Goal: Complete application form

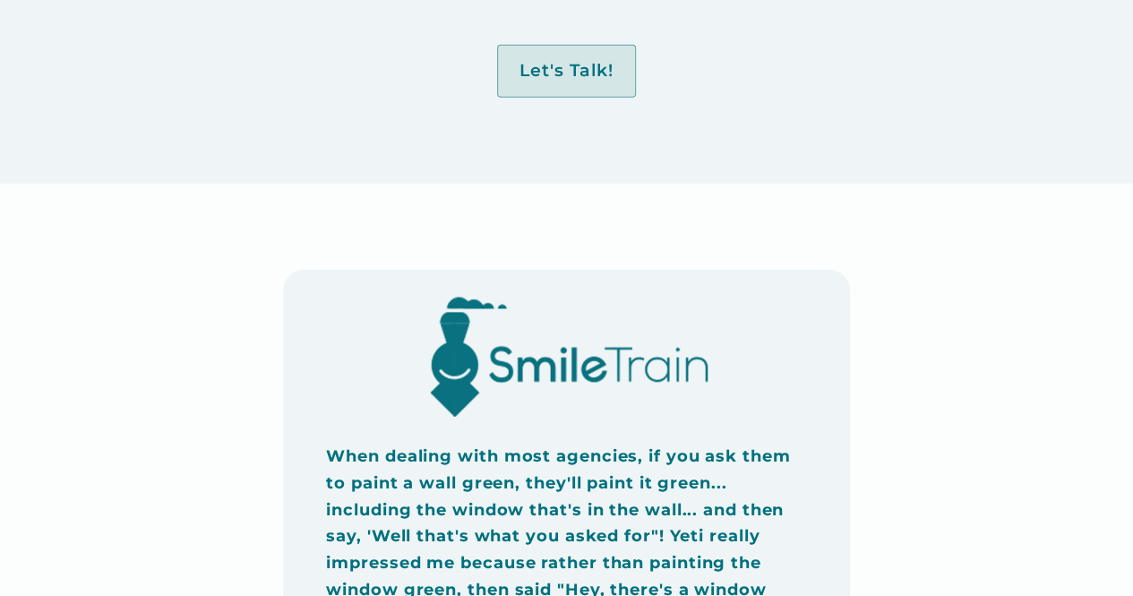
scroll to position [1876, 0]
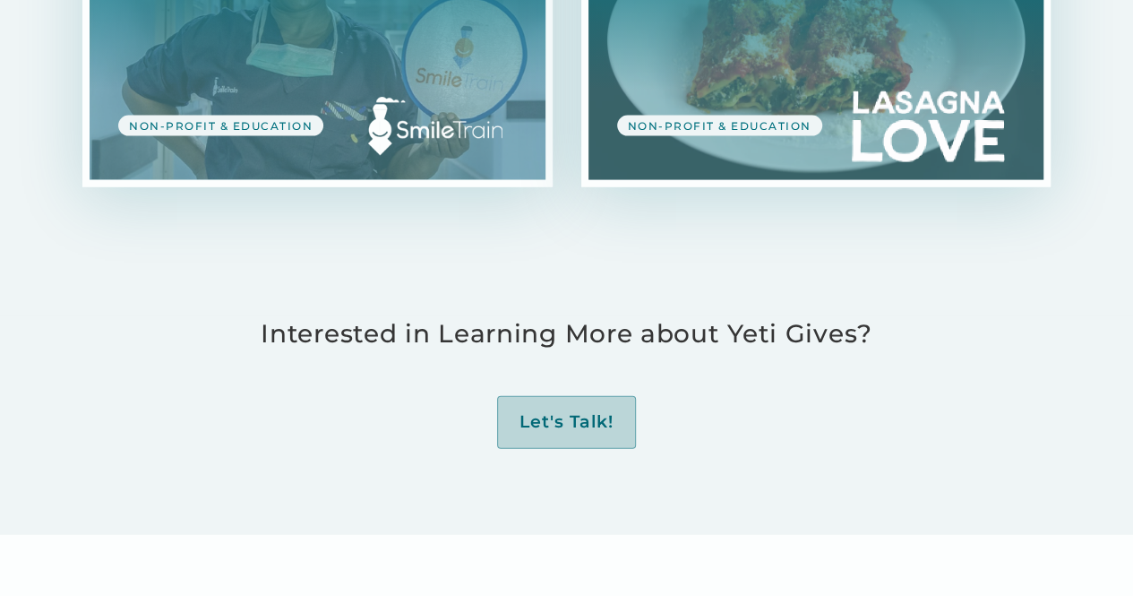
click at [563, 411] on div "Let's Talk!" at bounding box center [567, 422] width 94 height 22
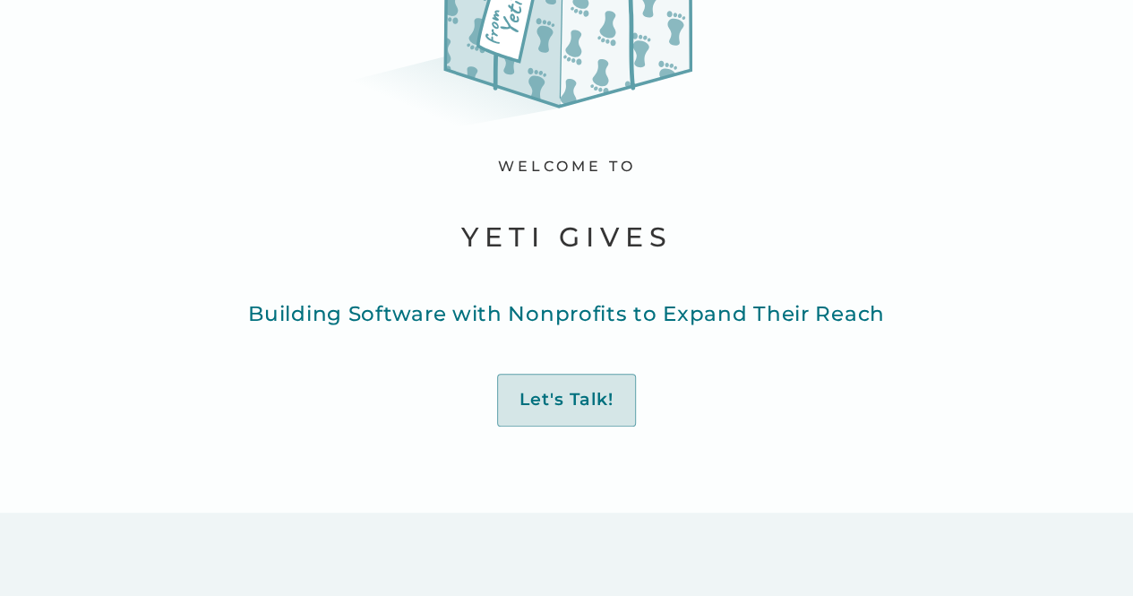
scroll to position [271, 0]
click at [554, 389] on div "Let's Talk!" at bounding box center [567, 399] width 94 height 22
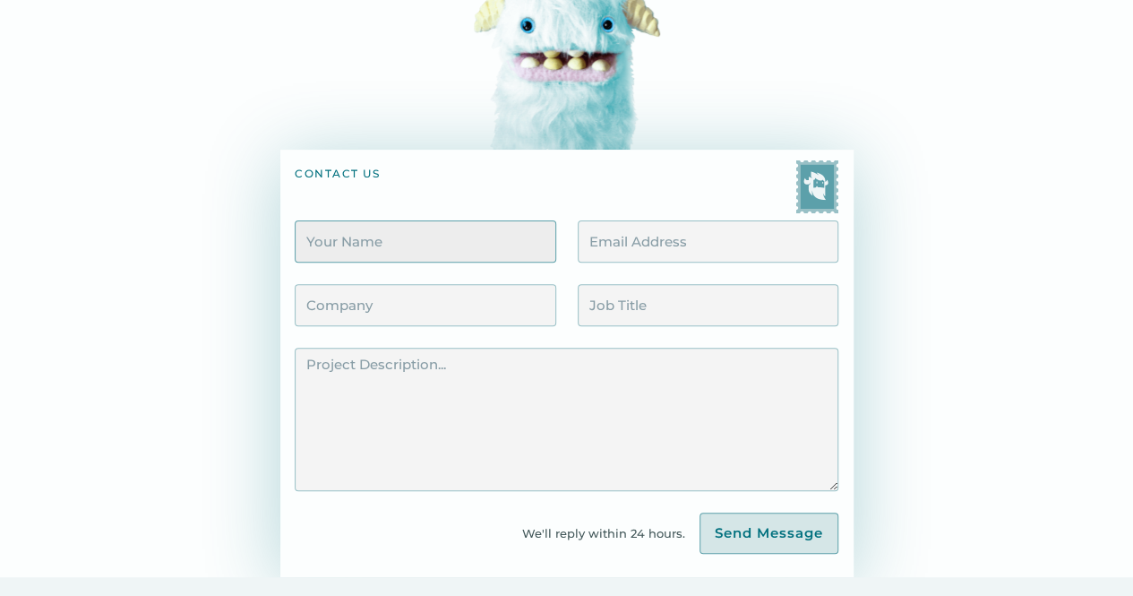
scroll to position [183, 0]
click at [403, 253] on input "Contact Form" at bounding box center [425, 240] width 261 height 42
type input "Karissa Holland"
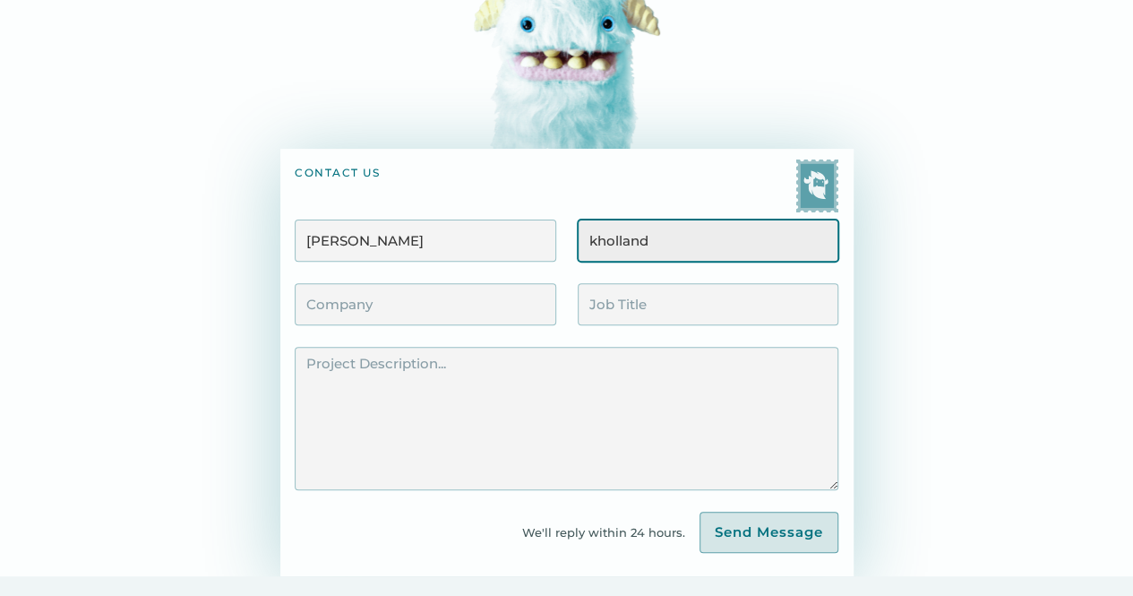
type input "kholland@winetowater.org"
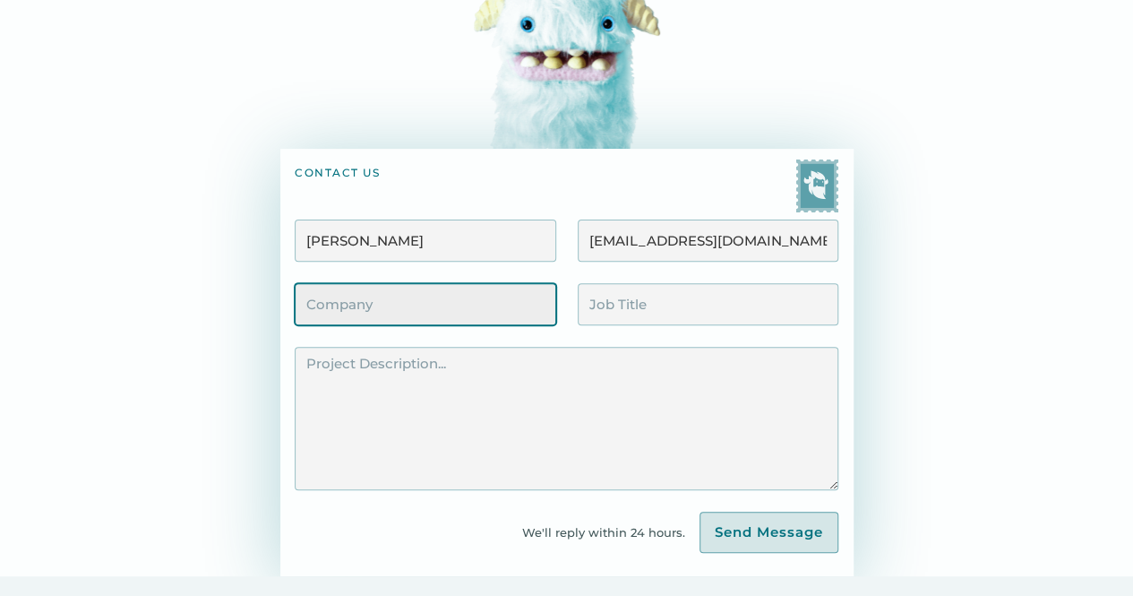
click at [393, 309] on input "Contact Form" at bounding box center [425, 304] width 261 height 42
type input "Wine to Water (wtw.org)"
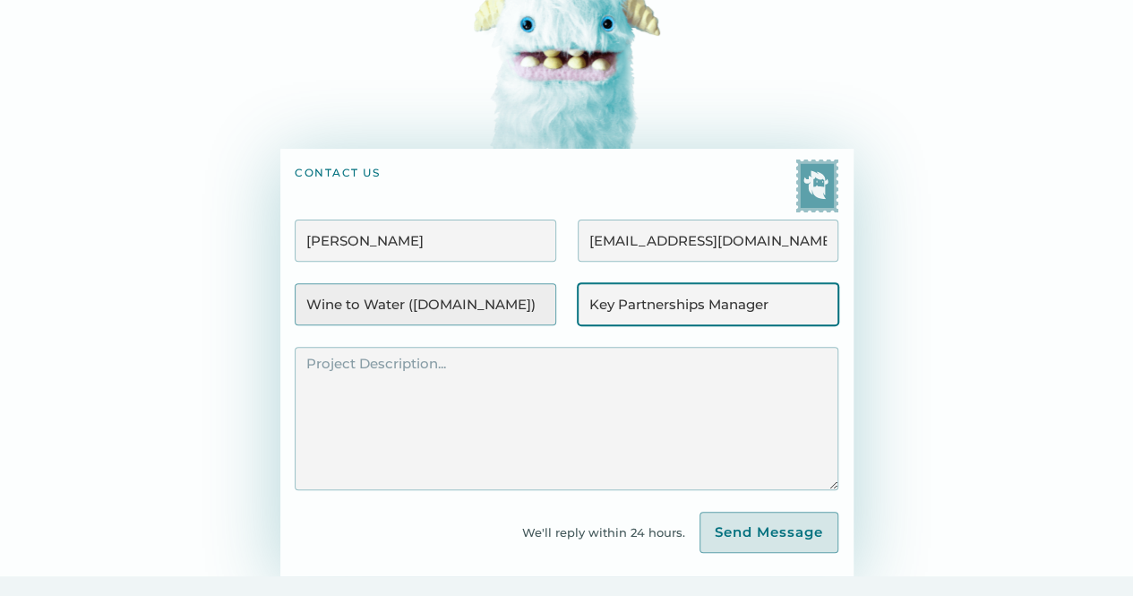
type input "Key Partnerships Manager"
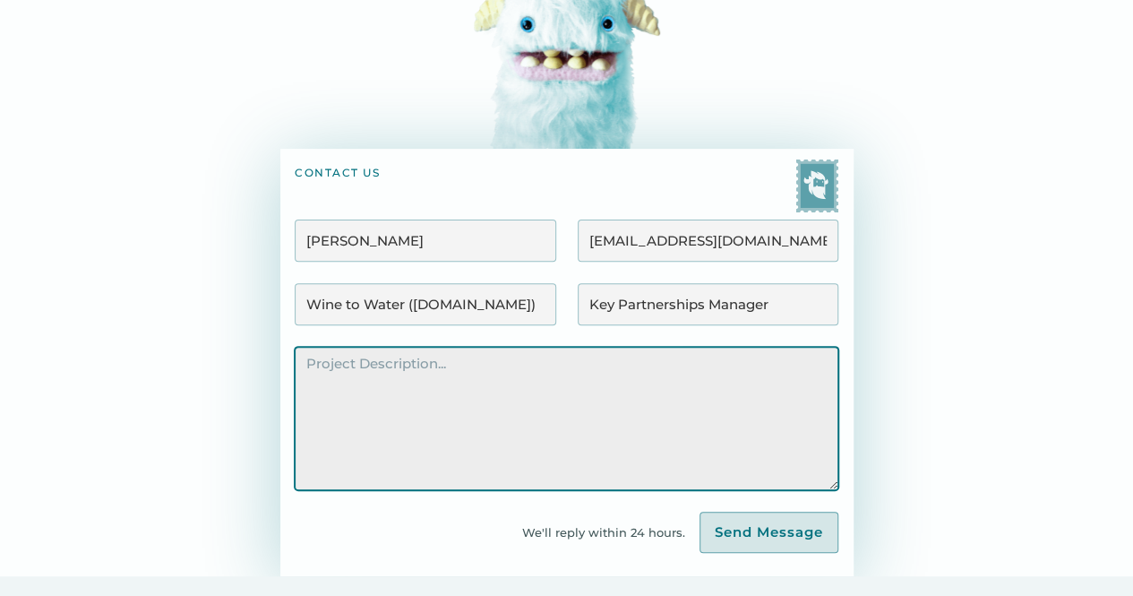
paste textarea "YETI has built its reputation on durability, adventure, and a deep respect for …"
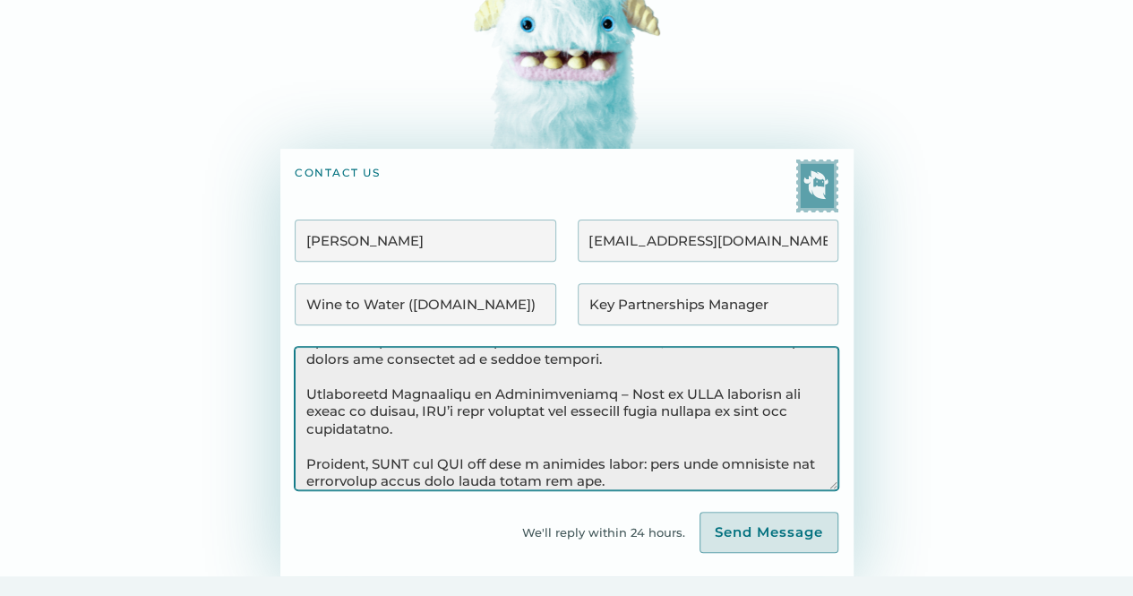
scroll to position [0, 0]
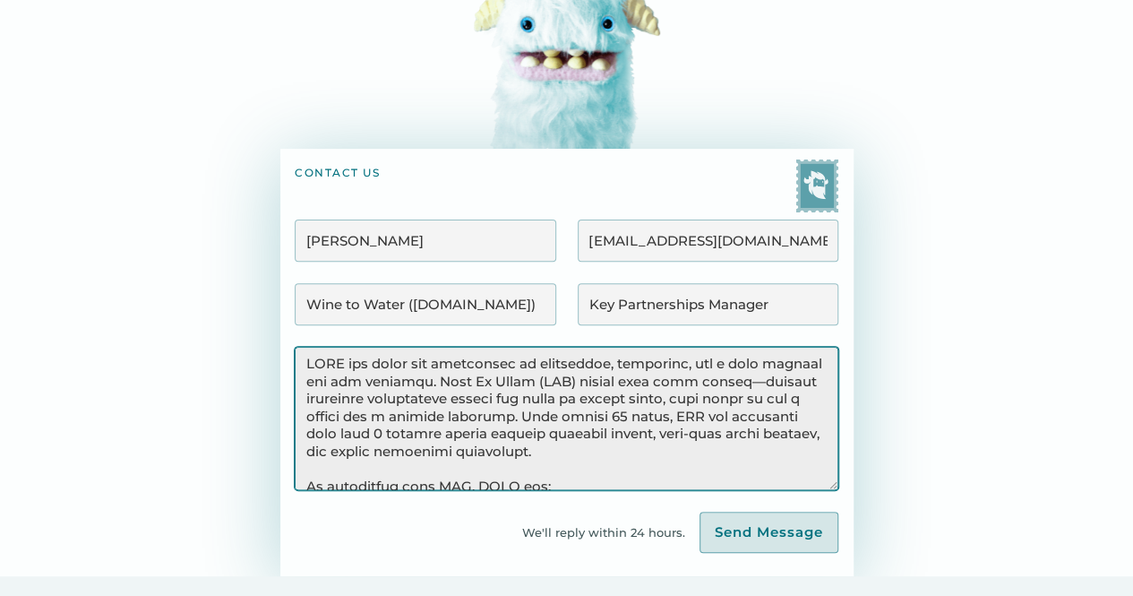
click at [747, 384] on textarea "Contact Form" at bounding box center [566, 418] width 543 height 143
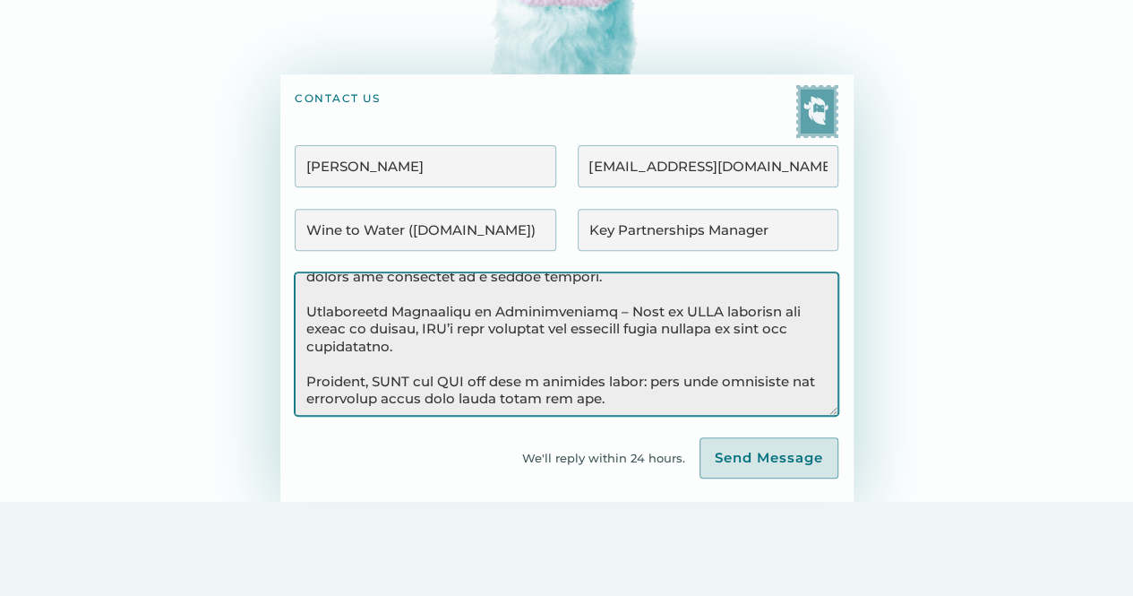
scroll to position [236, 0]
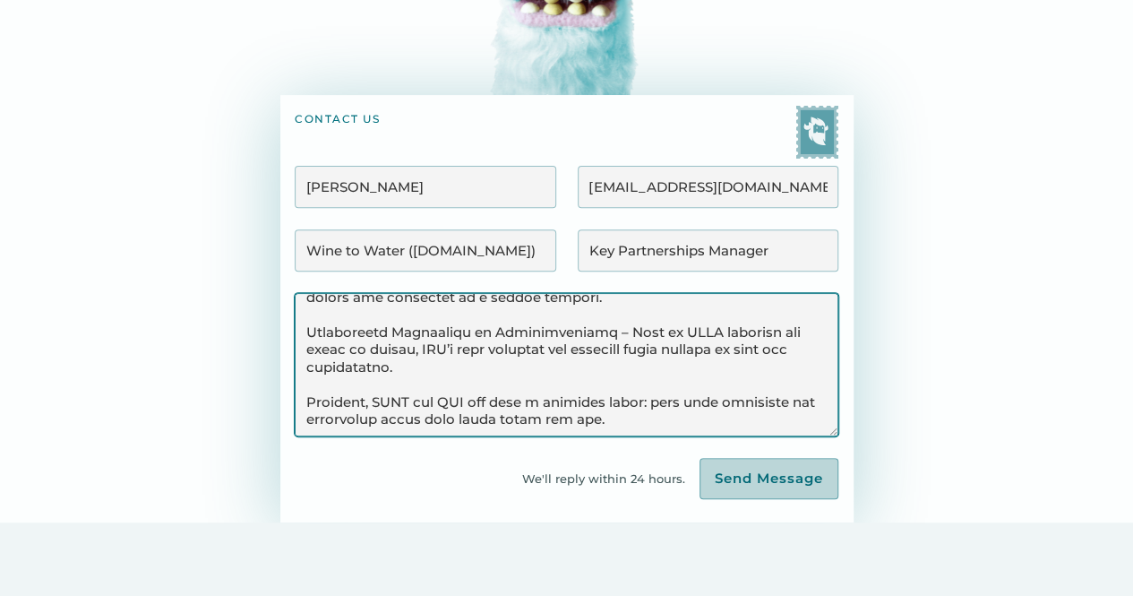
type textarea "YETI has built its reputation on durability, adventure, and a deep respect for …"
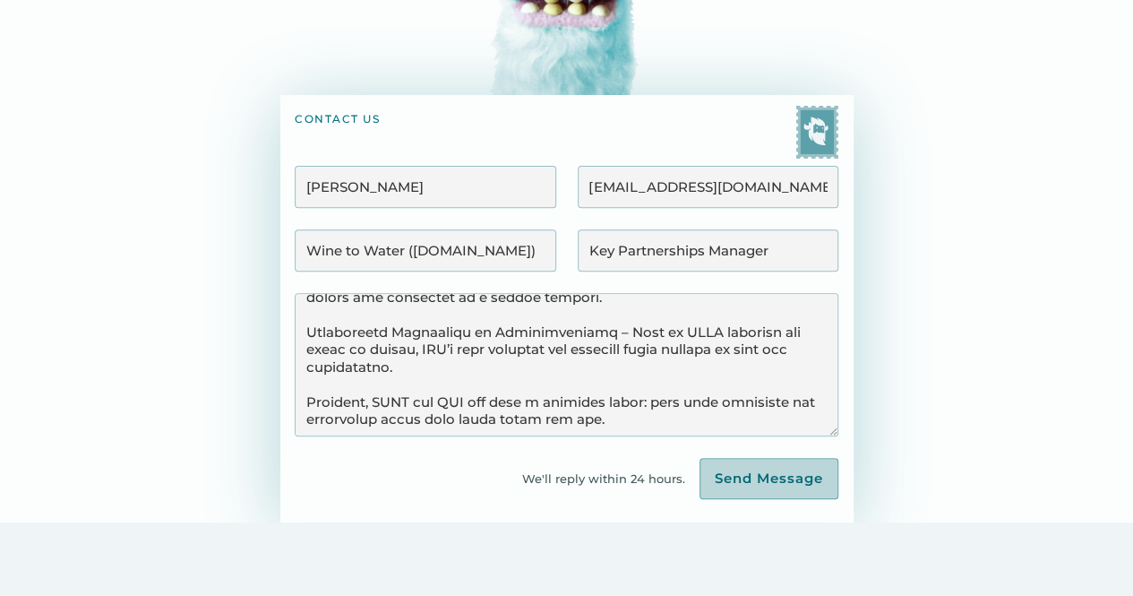
scroll to position [344, 0]
click at [756, 485] on input "Send Message" at bounding box center [769, 478] width 139 height 41
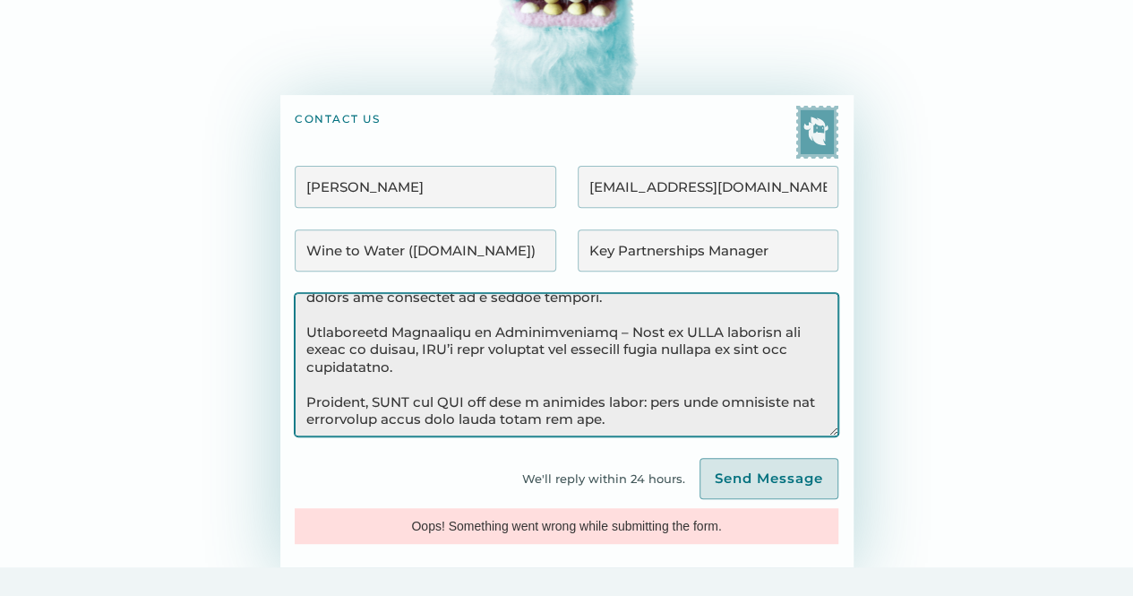
click at [749, 433] on textarea "Contact Form" at bounding box center [566, 364] width 543 height 143
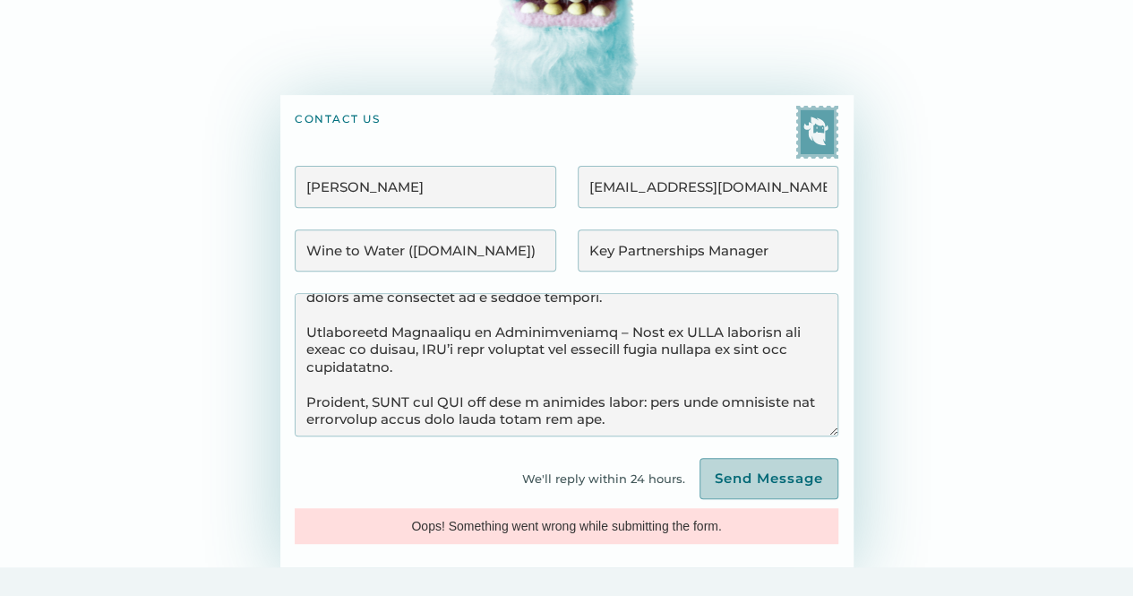
click at [758, 472] on input "Send Message" at bounding box center [769, 478] width 139 height 41
click at [742, 485] on input "Send Message" at bounding box center [769, 478] width 139 height 41
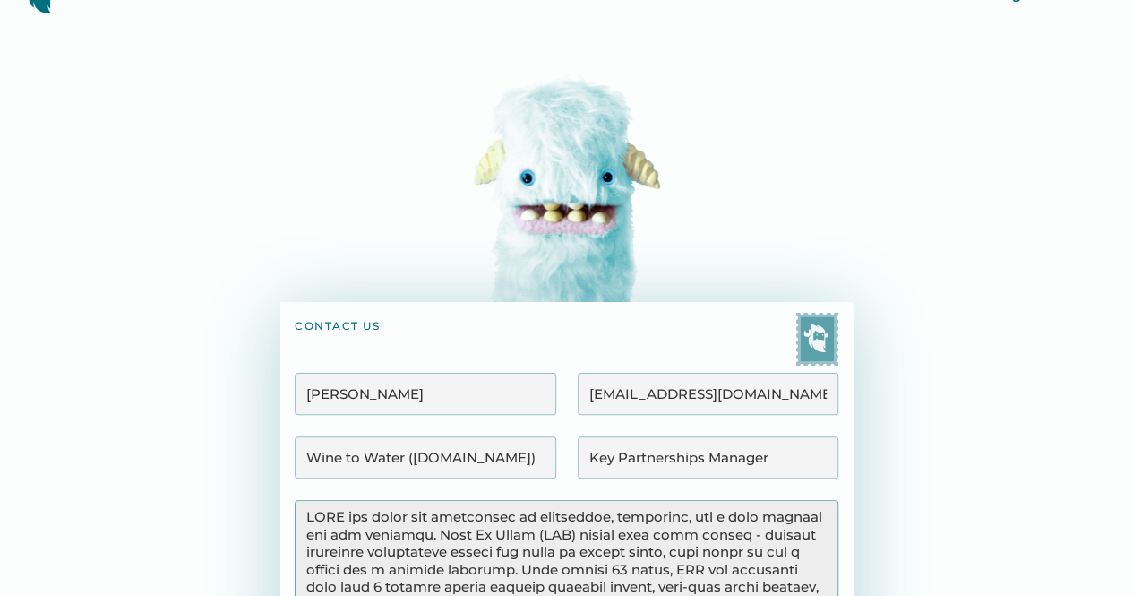
scroll to position [0, 0]
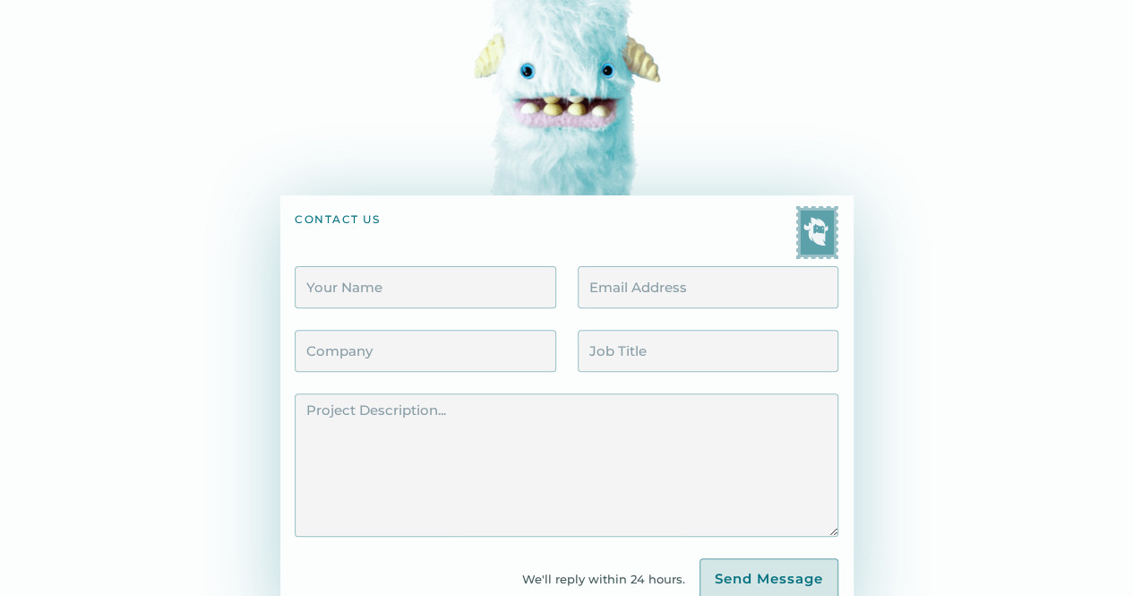
scroll to position [137, 0]
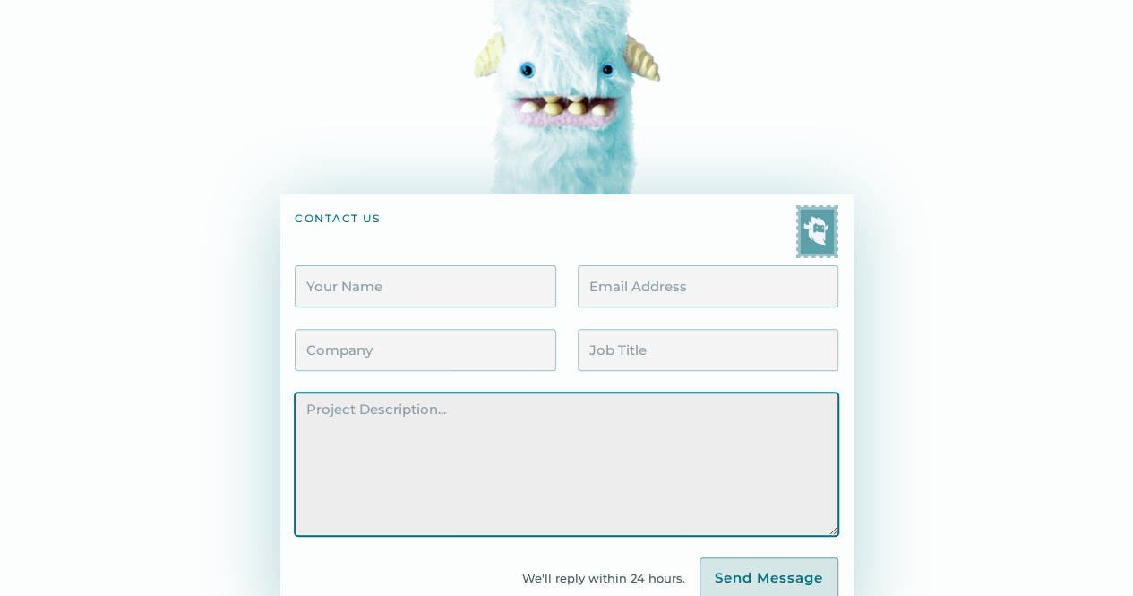
click at [526, 419] on textarea "Contact Form" at bounding box center [566, 463] width 543 height 143
paste textarea "LORE ips dolor sit ametconsec ad elitseddoe, temporinc, utl e dolo magnaal eni …"
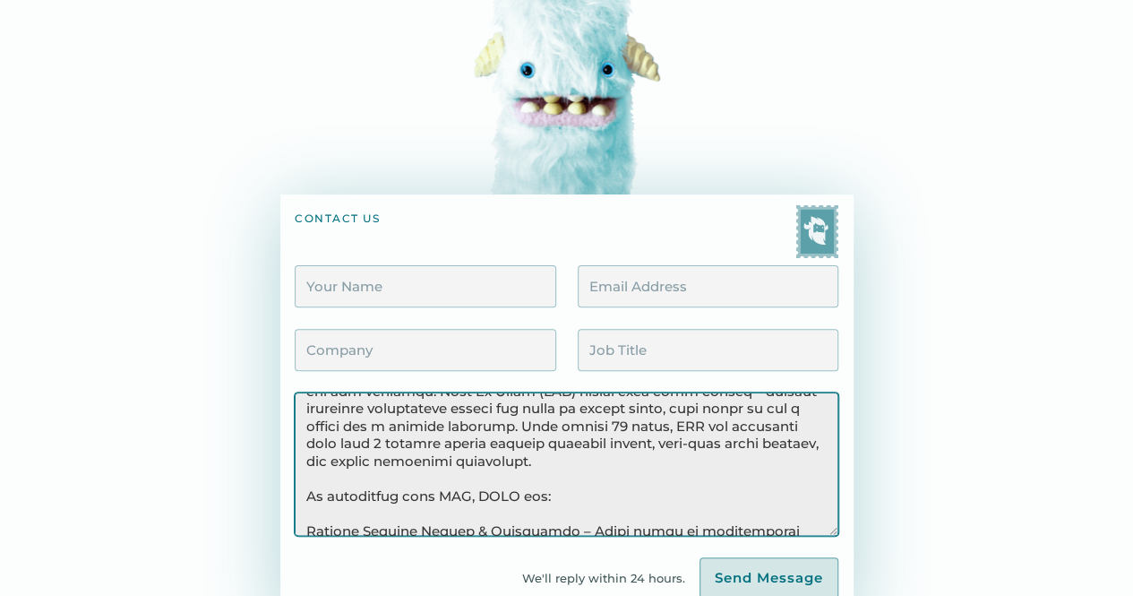
scroll to position [0, 0]
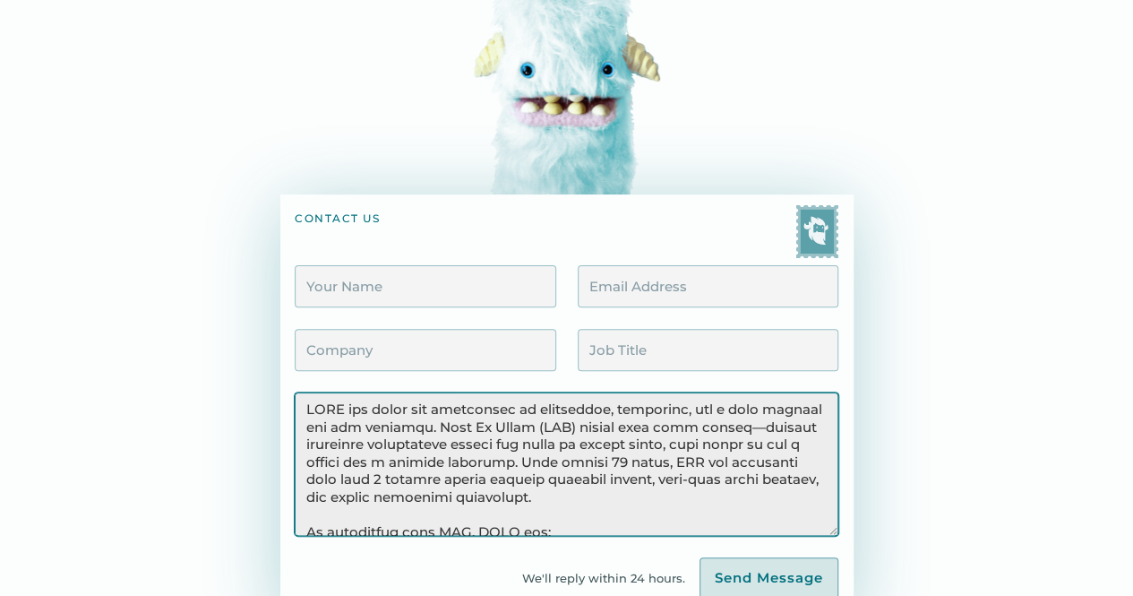
click at [743, 424] on textarea "Contact Form" at bounding box center [566, 463] width 543 height 143
type textarea "LORE ips dolor sit ametconsec ad elitseddoe, temporinc, utl e dolo magnaal eni …"
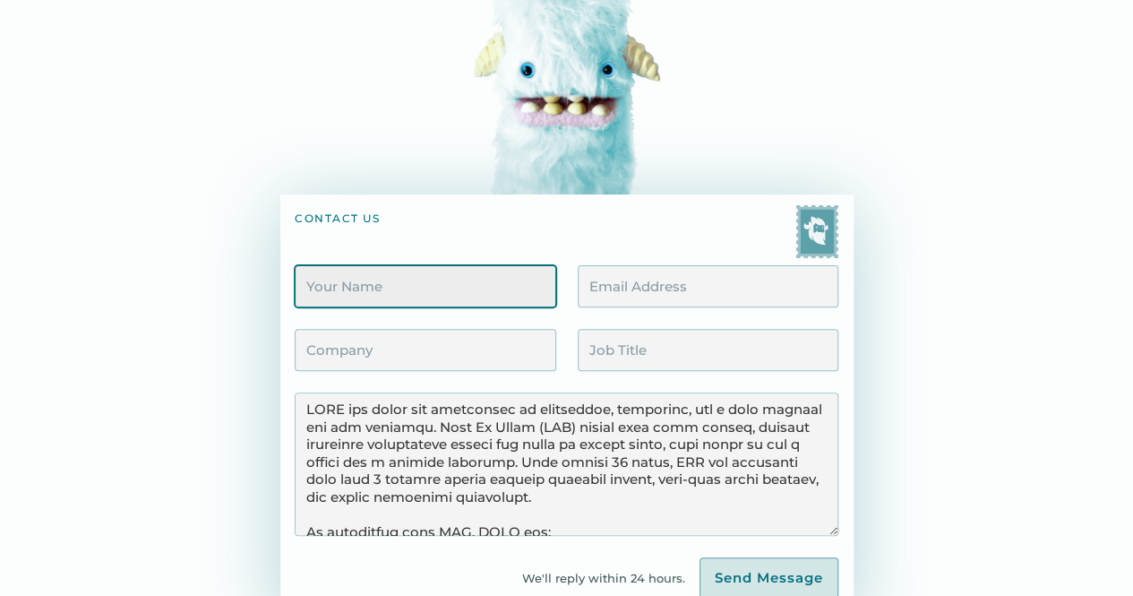
click at [457, 288] on input "Contact Form" at bounding box center [425, 286] width 261 height 42
type input "[PERSON_NAME]"
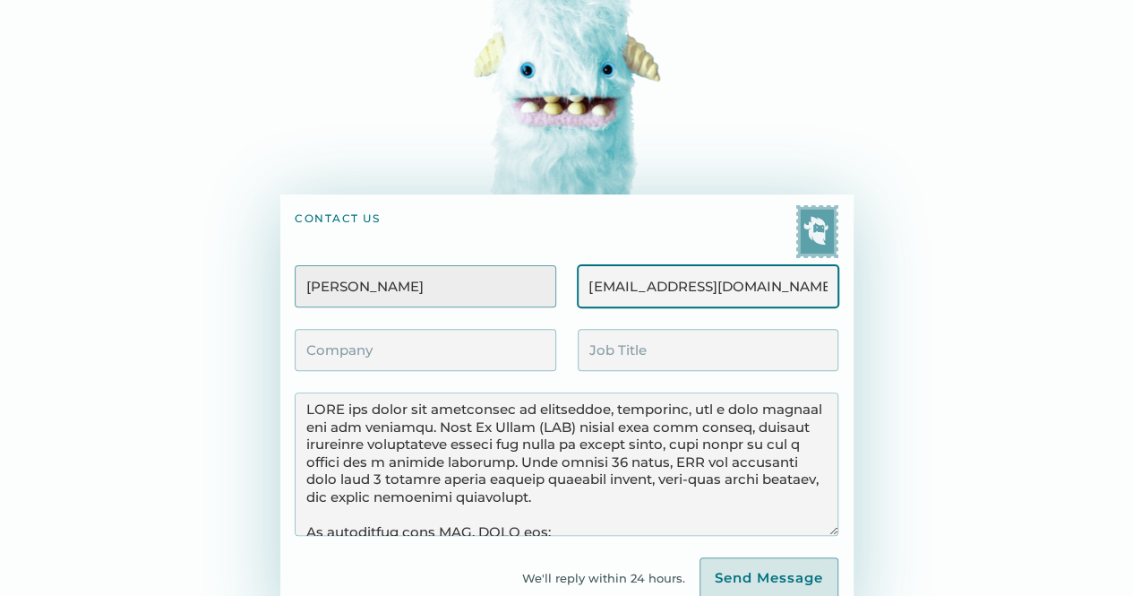
type input "[EMAIL_ADDRESS][DOMAIN_NAME]"
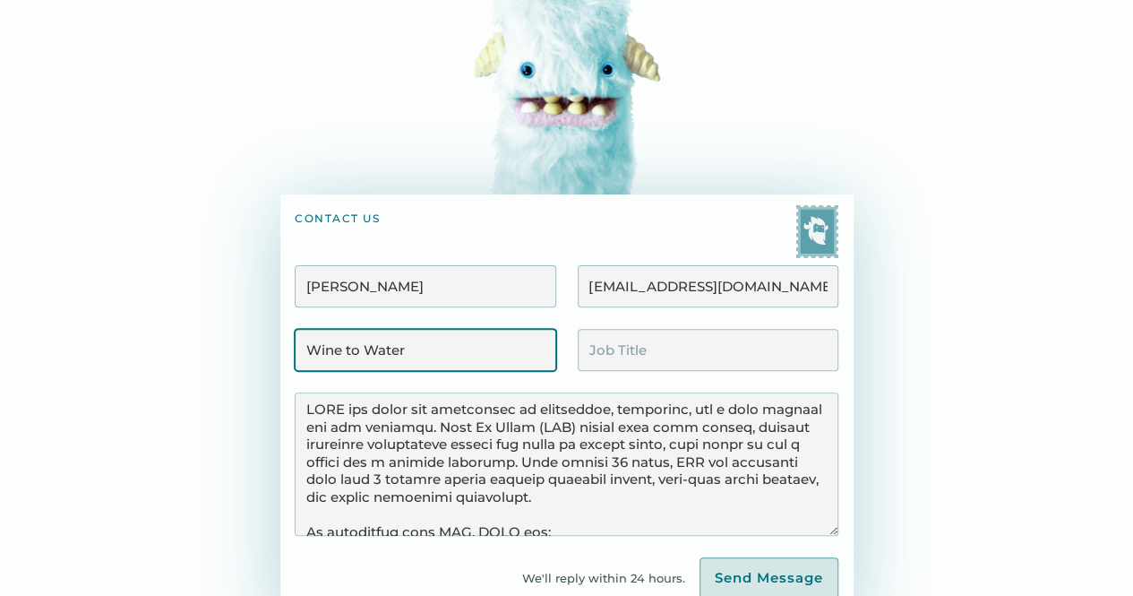
type input "Wine to Water ([DOMAIN_NAME])"
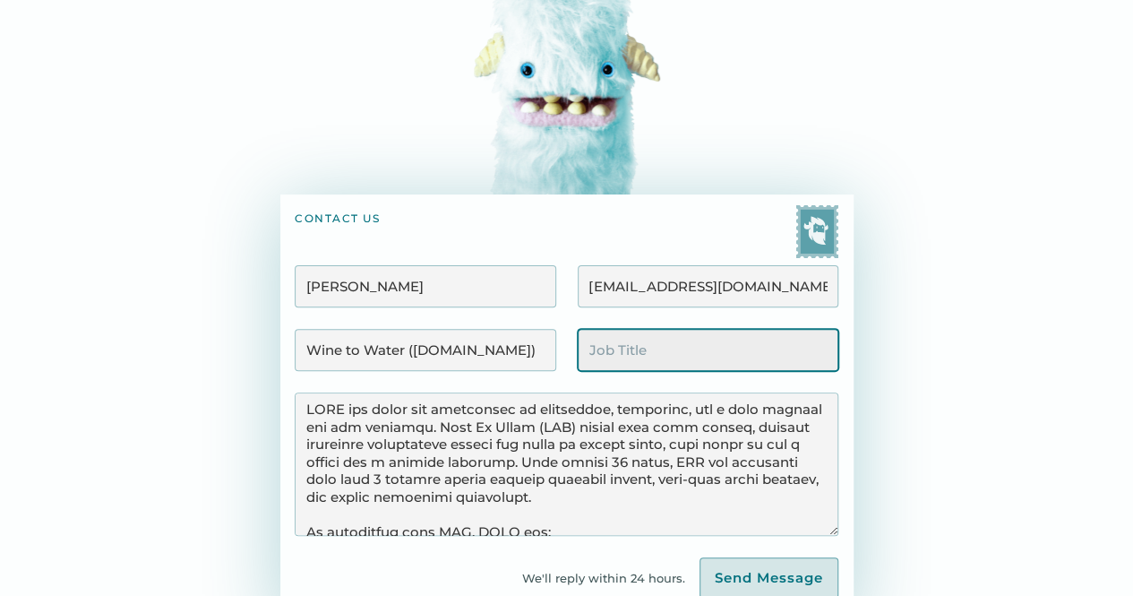
click at [610, 352] on input "Contact Form" at bounding box center [708, 350] width 261 height 42
type input "Key Partnerships Manager"
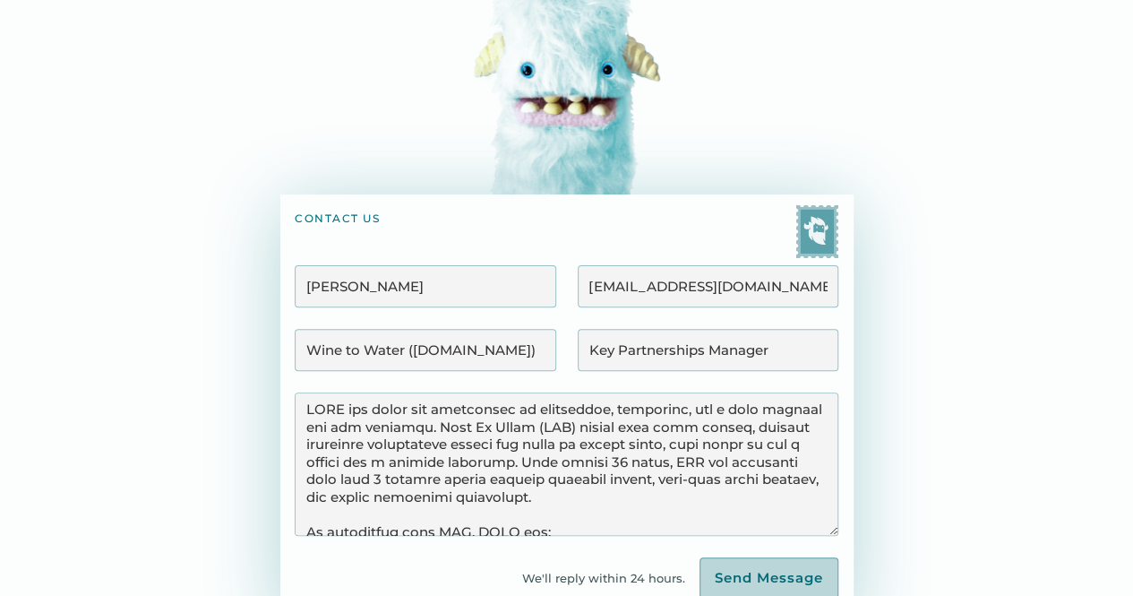
click at [769, 563] on input "Send Message" at bounding box center [769, 577] width 139 height 41
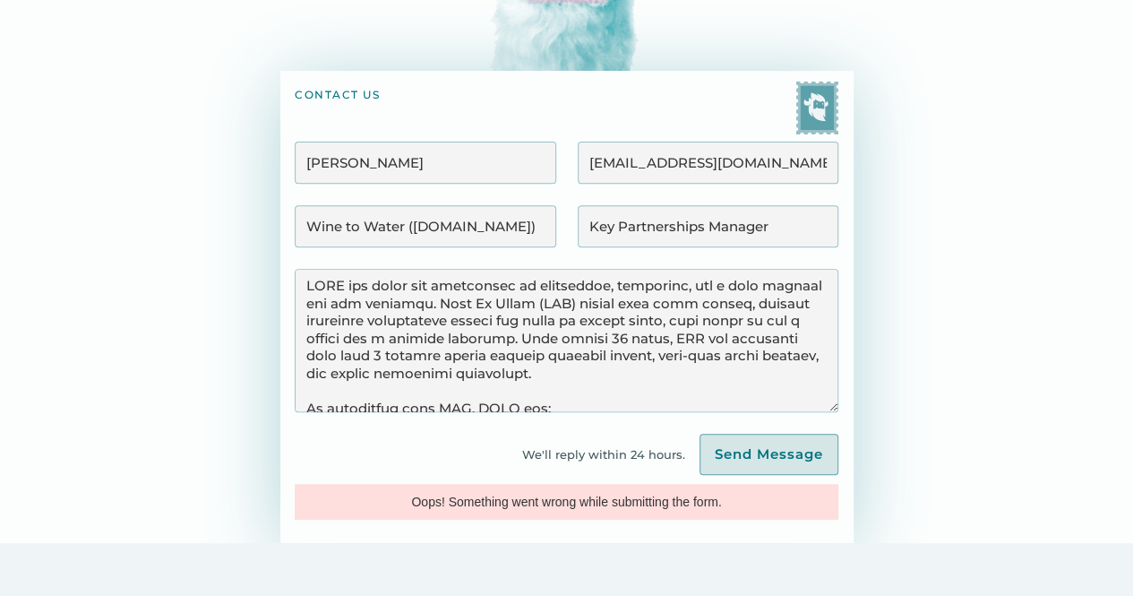
click at [726, 478] on div "Karissa Holland kholland@winetowater.org Wine to Water (wtw.org) Key Partnershi…" at bounding box center [566, 331] width 543 height 378
click at [715, 461] on input "Send Message" at bounding box center [769, 454] width 139 height 41
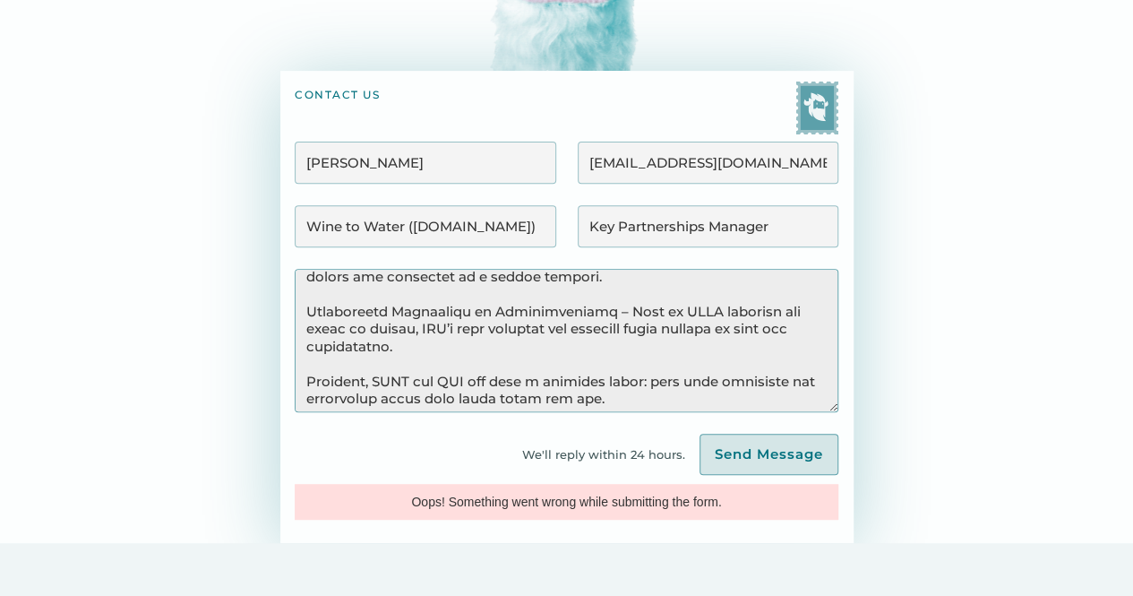
scroll to position [344, 0]
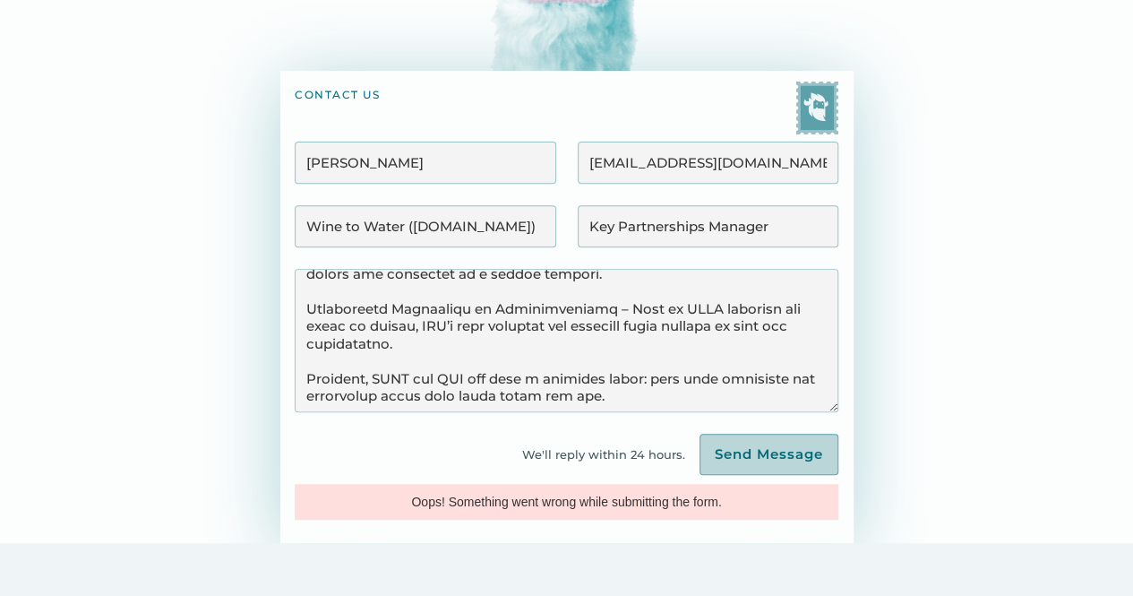
click at [788, 472] on input "Send Message" at bounding box center [769, 454] width 139 height 41
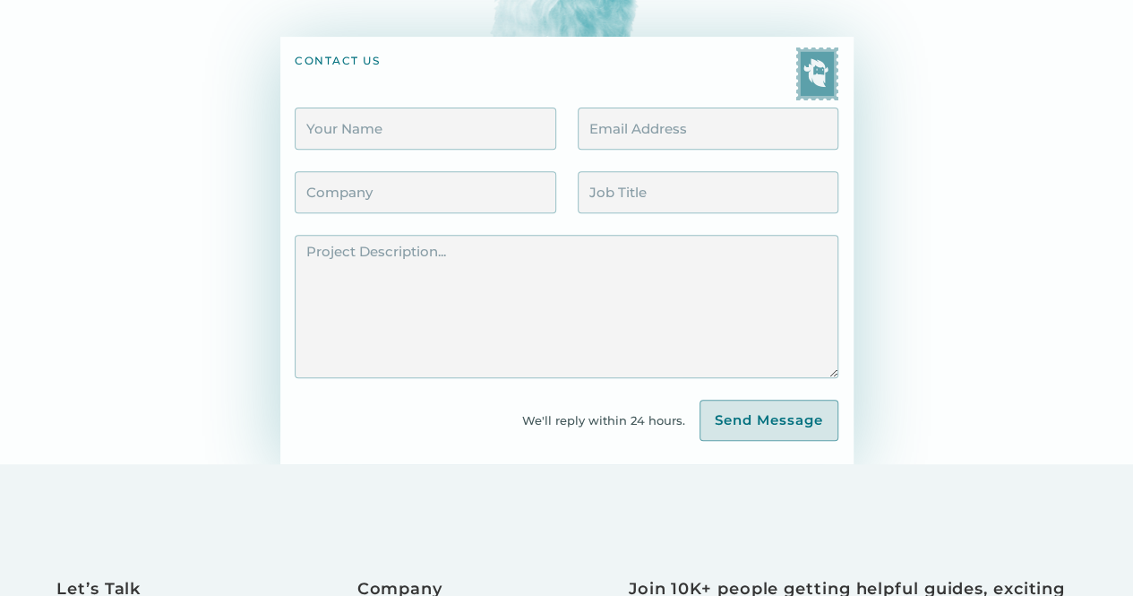
scroll to position [296, 0]
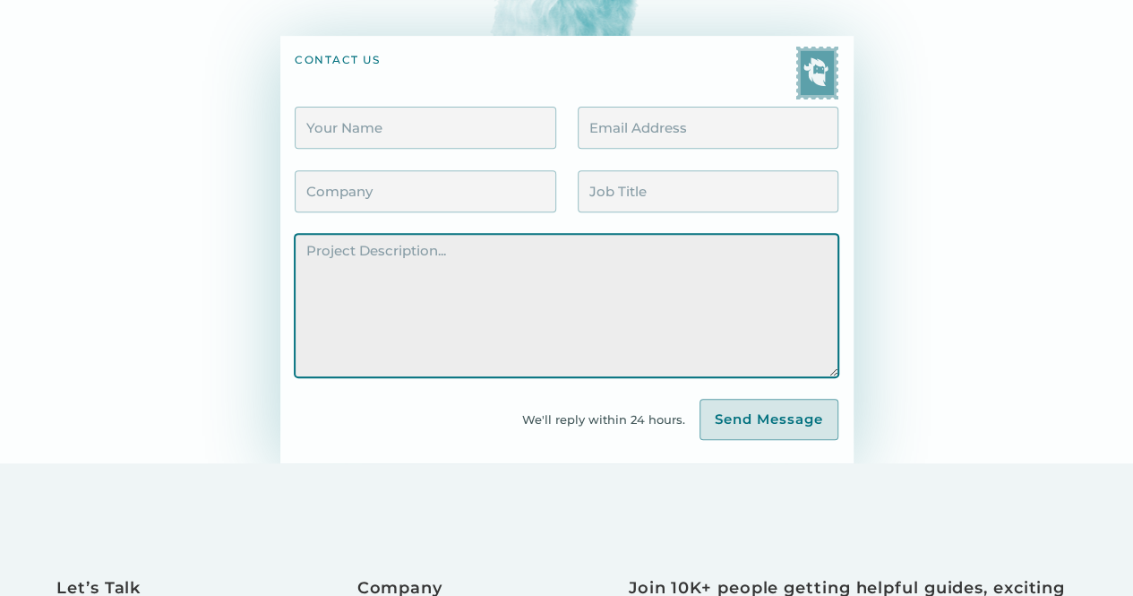
click at [505, 305] on textarea "Contact Form" at bounding box center [566, 305] width 543 height 143
paste textarea "LORE ips dolor sit ametconsec ad elitseddoe, temporinc, utl e dolo magnaal eni …"
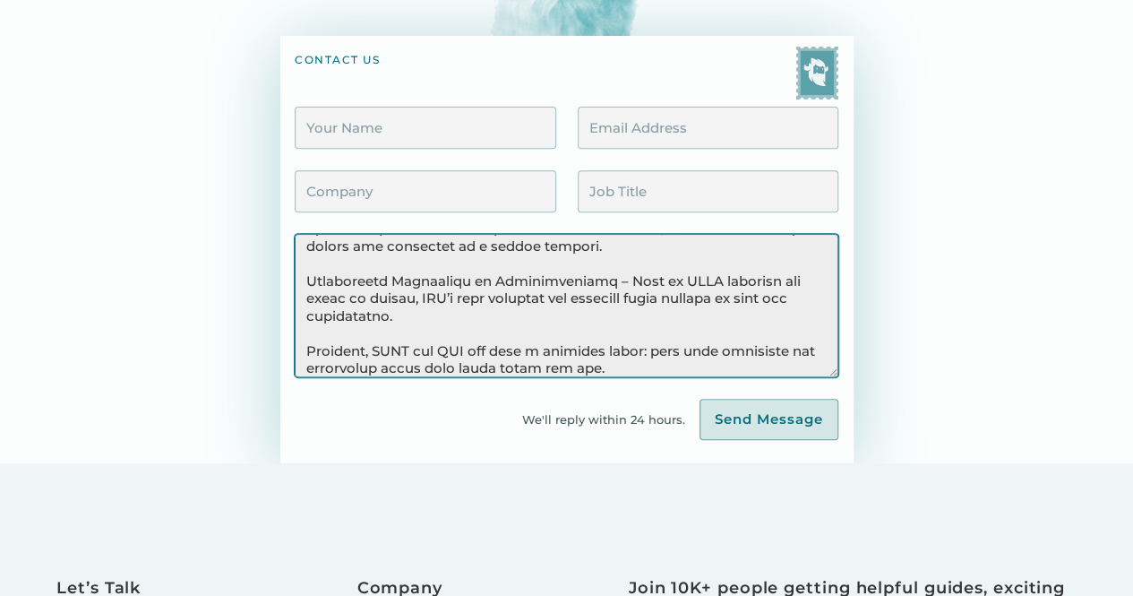
scroll to position [0, 0]
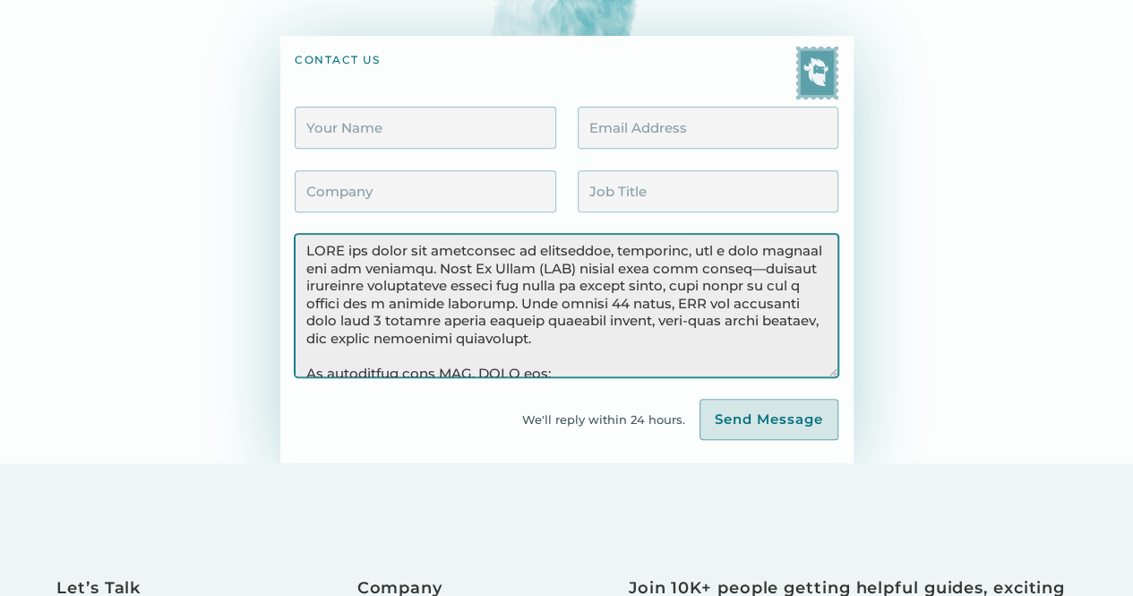
click at [749, 269] on textarea "Contact Form" at bounding box center [566, 305] width 543 height 143
type textarea "LORE ips dolor sit ametconsec ad elitseddoe, temporinc, utl e dolo magnaal eni …"
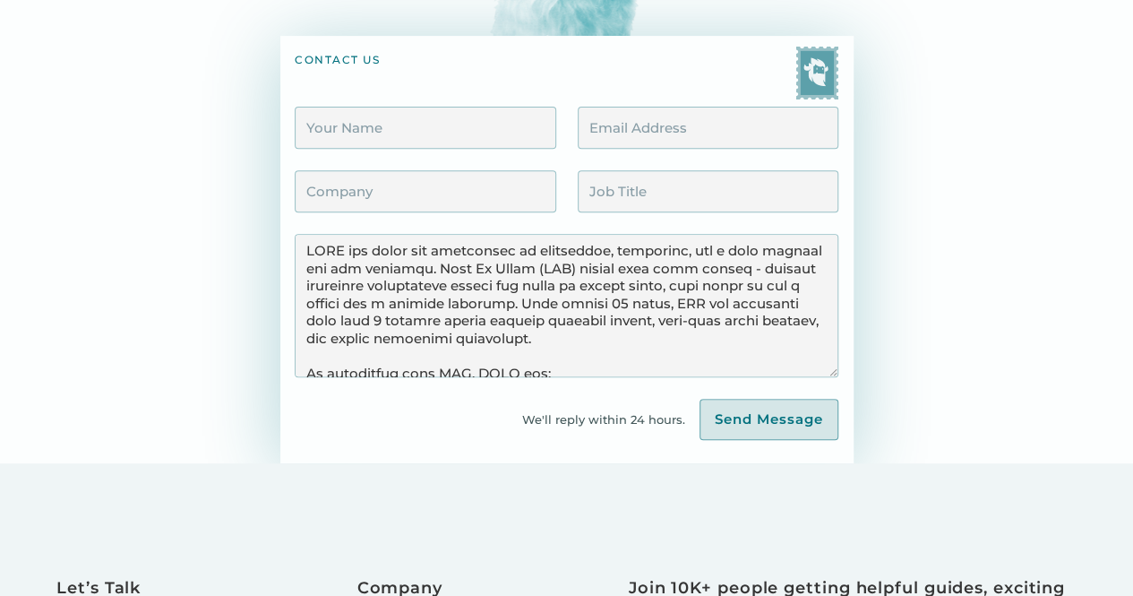
click at [469, 150] on div "Contact Form" at bounding box center [566, 139] width 543 height 64
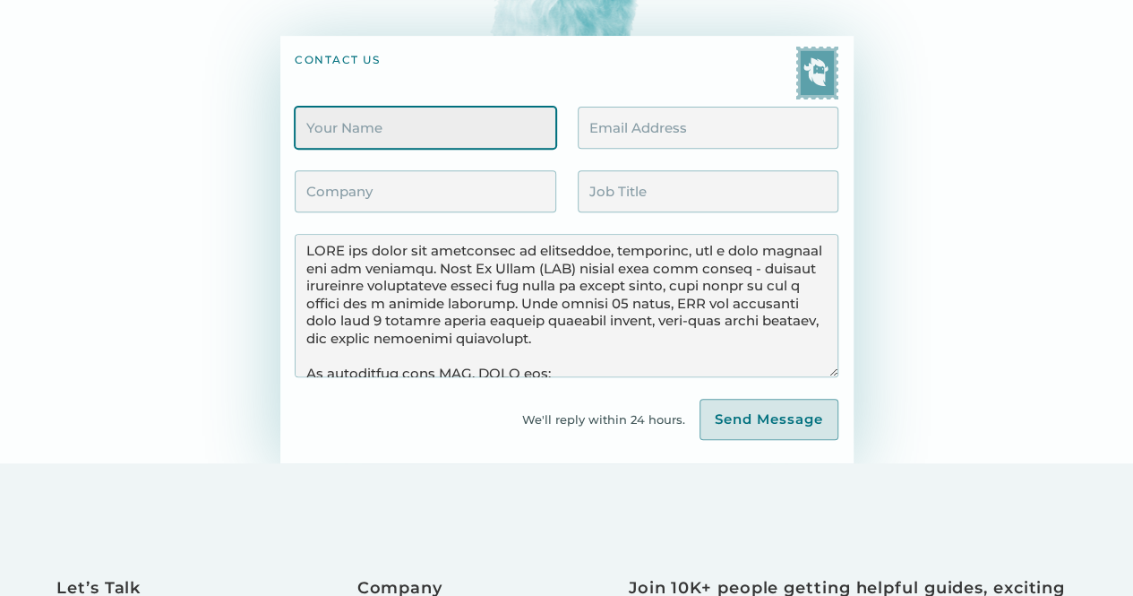
click at [447, 128] on input "Contact Form" at bounding box center [425, 128] width 261 height 42
type input "Karissa Holland"
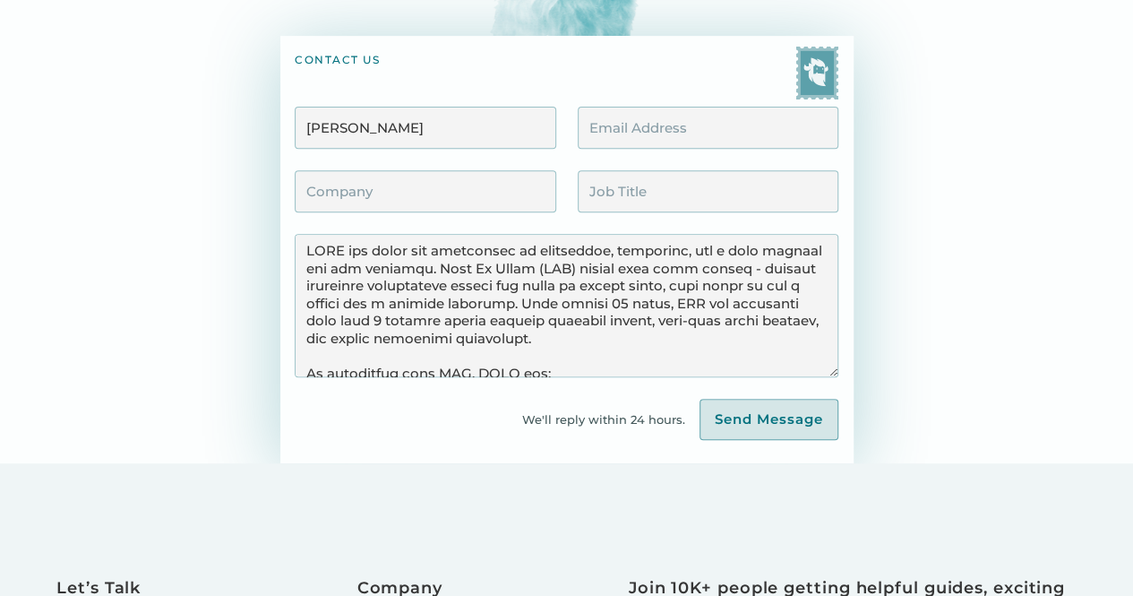
click at [697, 92] on div "contact us" at bounding box center [566, 73] width 543 height 54
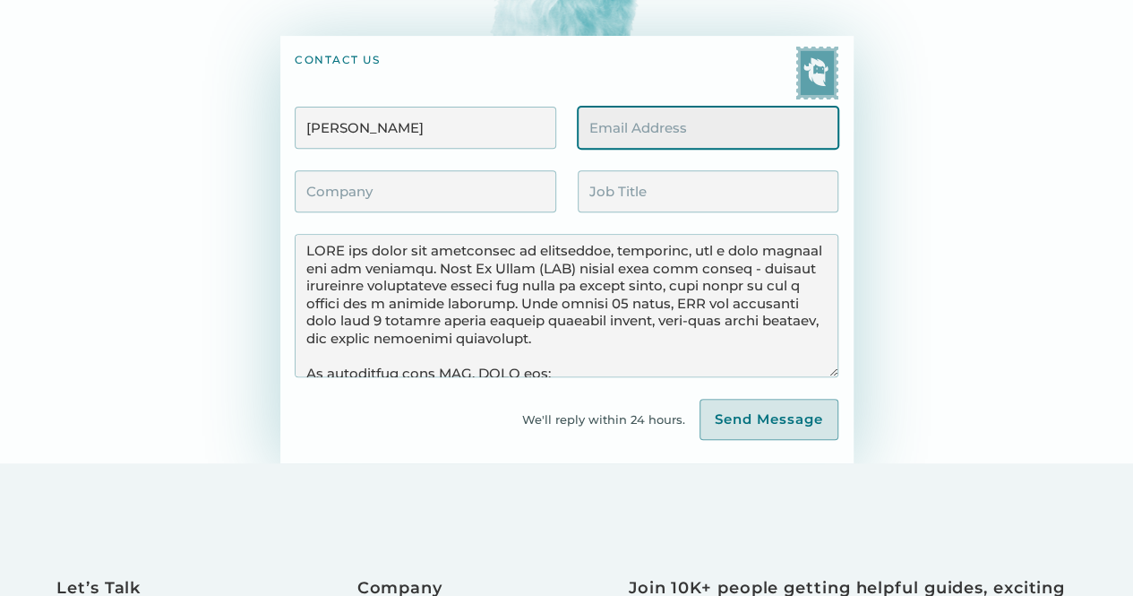
click at [697, 116] on input "Contact Form" at bounding box center [708, 128] width 261 height 42
type input "kholland@winetowater.org"
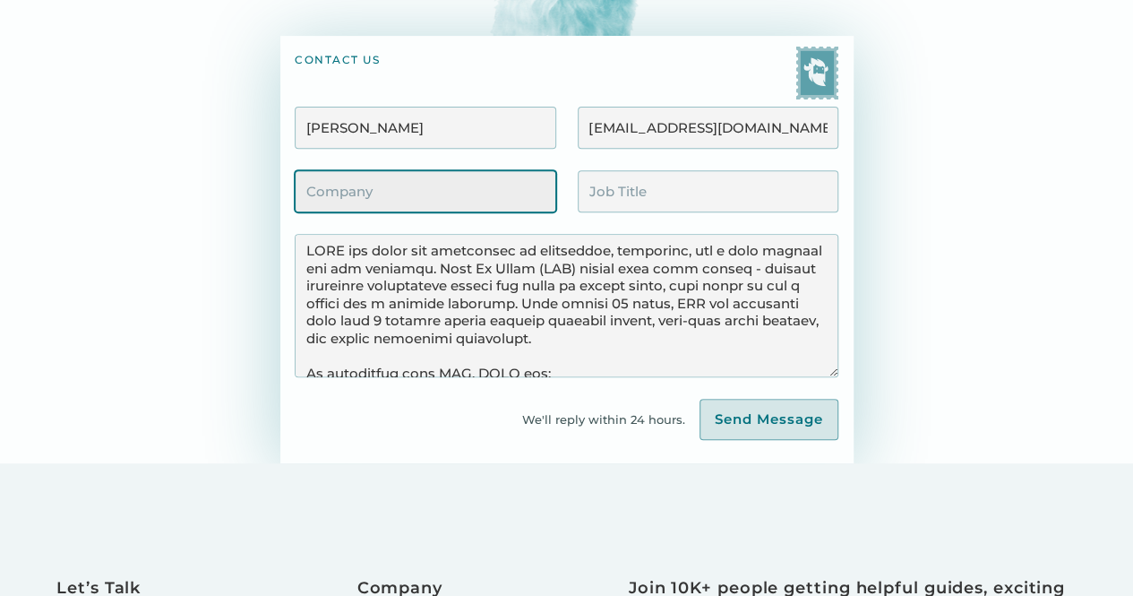
click at [488, 201] on input "Contact Form" at bounding box center [425, 191] width 261 height 42
type input "Wine to Water (wtw.org)"
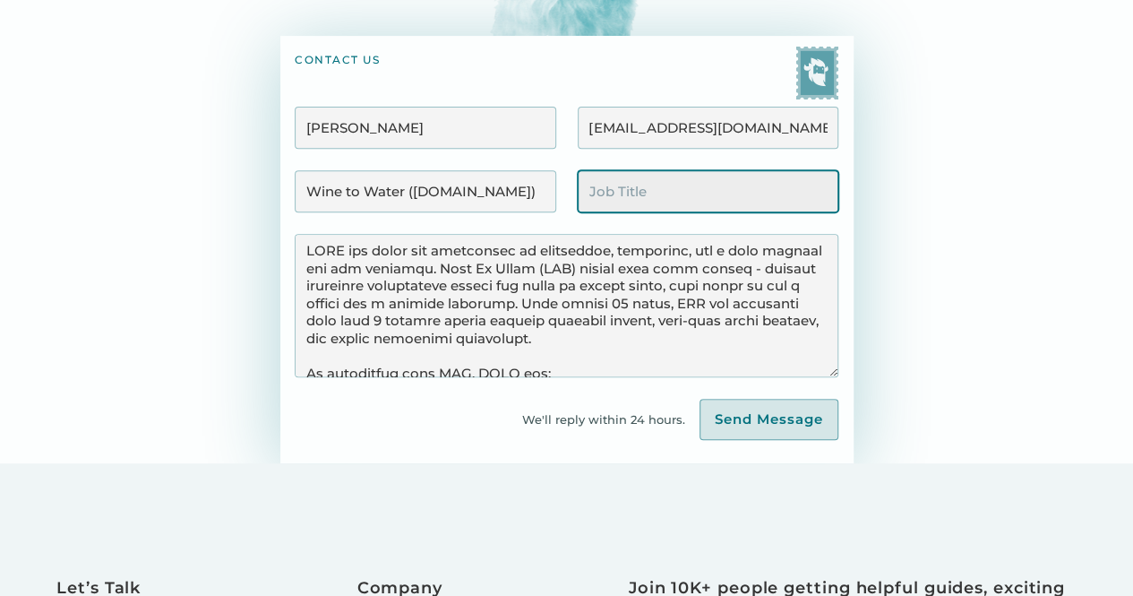
click at [638, 200] on input "Contact Form" at bounding box center [708, 191] width 261 height 42
type input "Key Partnerships Manager"
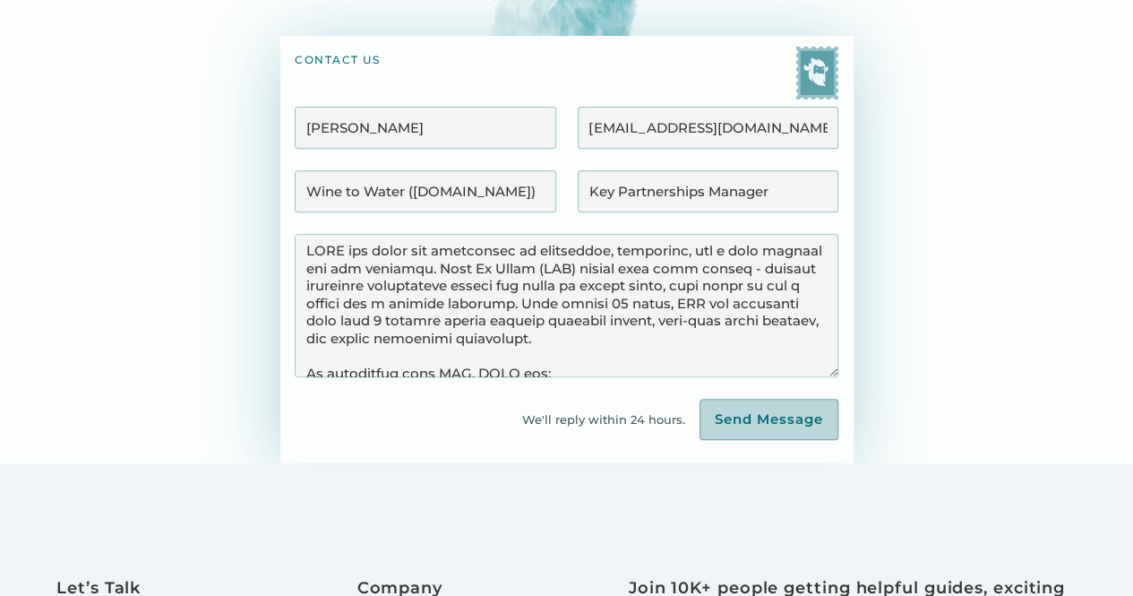
drag, startPoint x: 743, startPoint y: 409, endPoint x: 735, endPoint y: 418, distance: 12.7
click at [735, 418] on input "Send Message" at bounding box center [769, 419] width 139 height 41
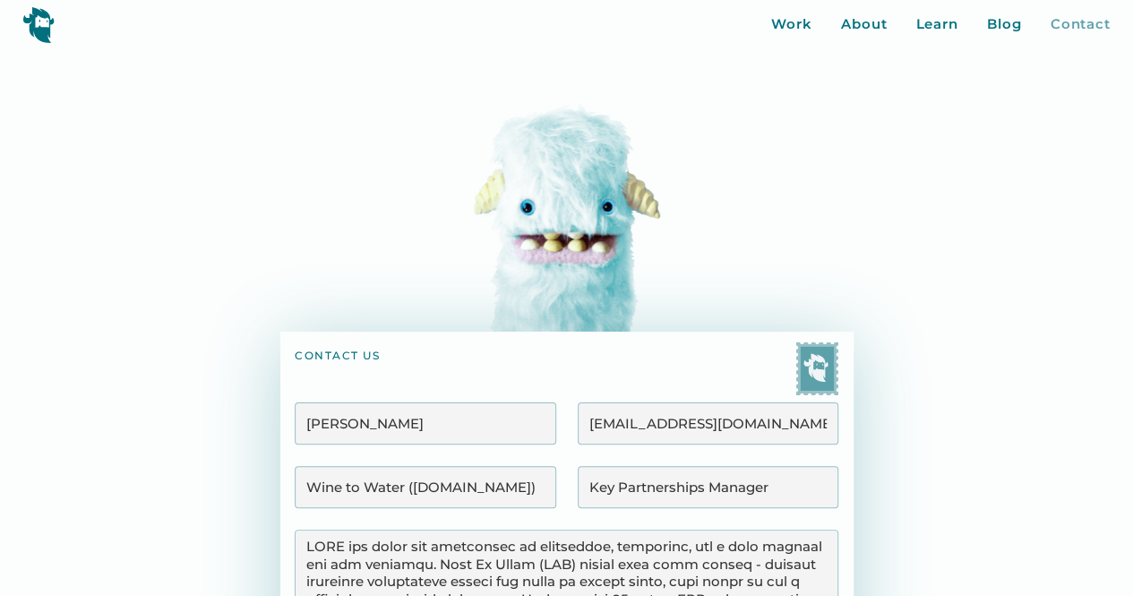
click at [1064, 28] on div "Contact" at bounding box center [1080, 24] width 60 height 21
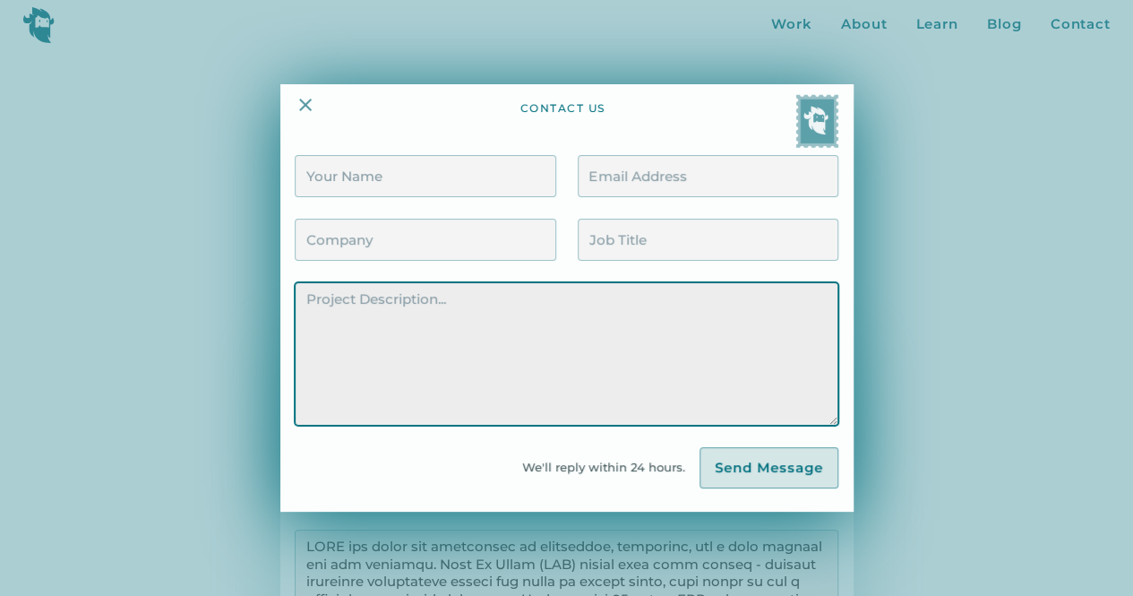
click at [592, 346] on textarea "Contact Form" at bounding box center [566, 353] width 543 height 143
paste textarea "YETI has built its reputation on durability, adventure, and a deep respect for …"
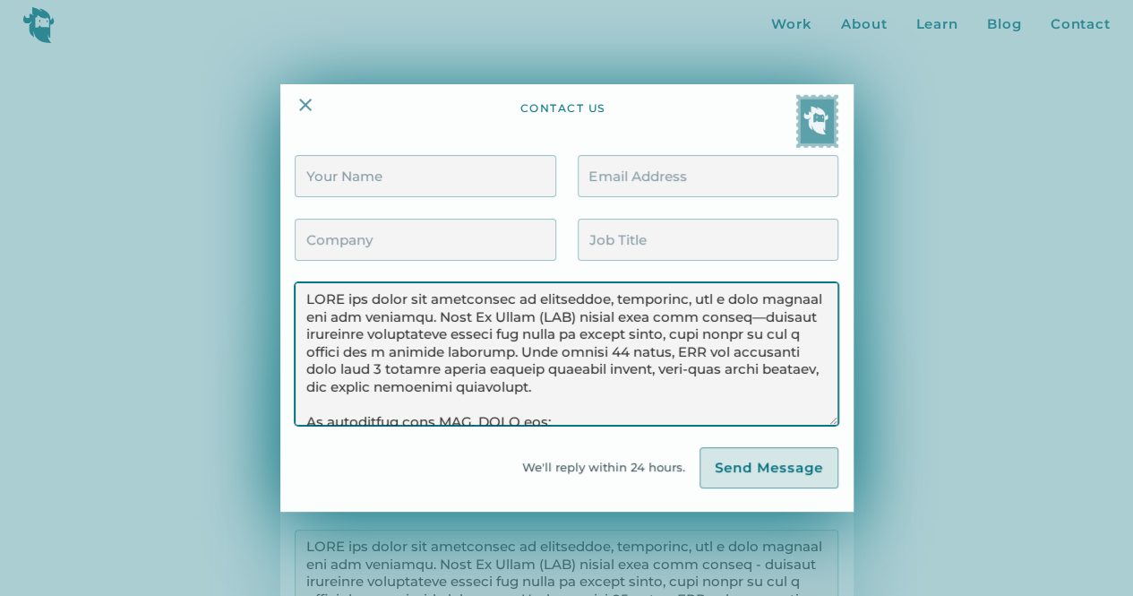
scroll to position [337, 0]
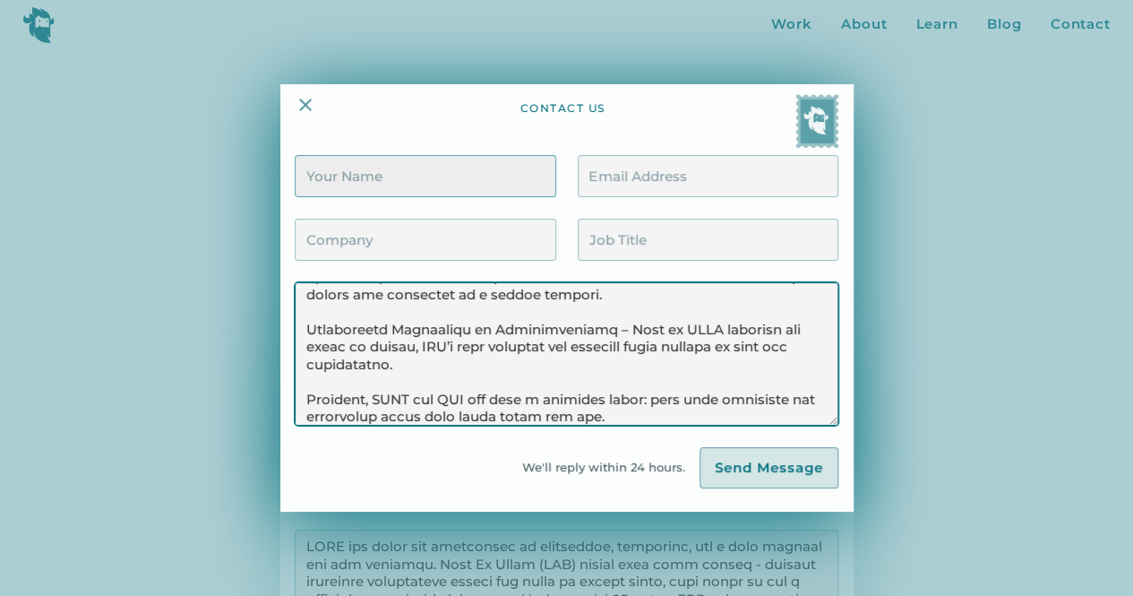
type textarea "YETI has built its reputation on durability, adventure, and a deep respect for …"
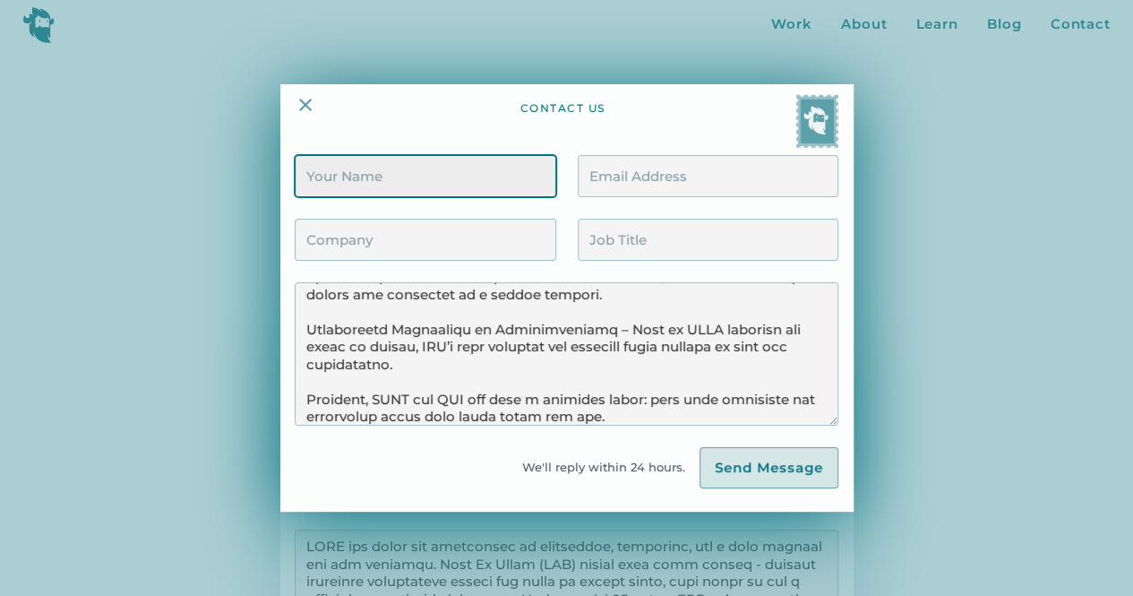
click at [436, 175] on input "Contact Form" at bounding box center [425, 176] width 261 height 42
type input "Karissa Holland"
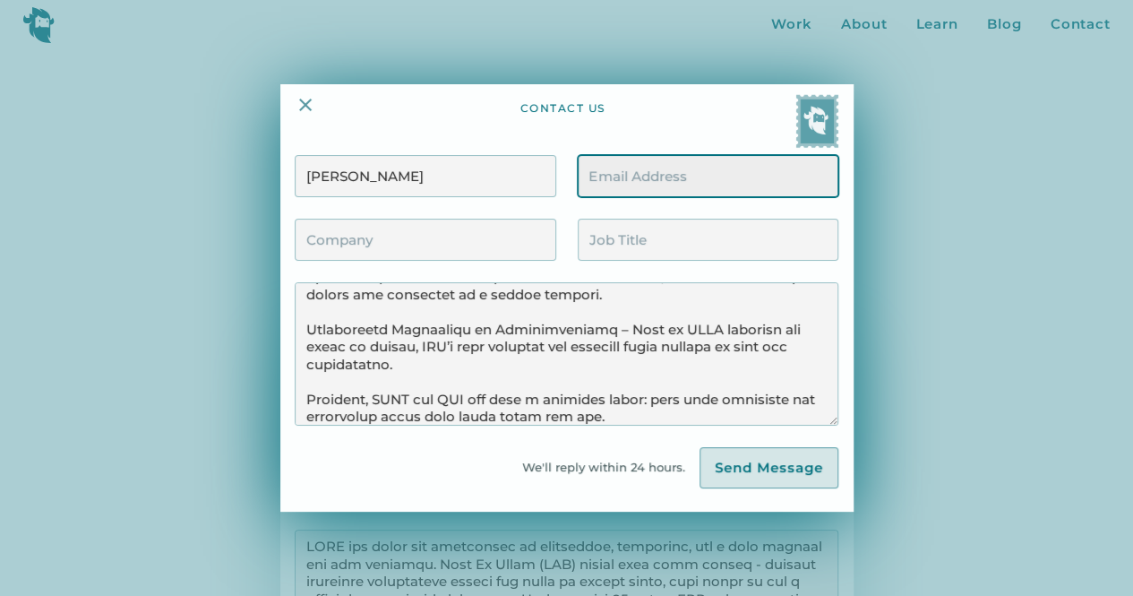
click at [634, 187] on input "Contact Form" at bounding box center [708, 176] width 261 height 42
type input "kholland@winetowater.org"
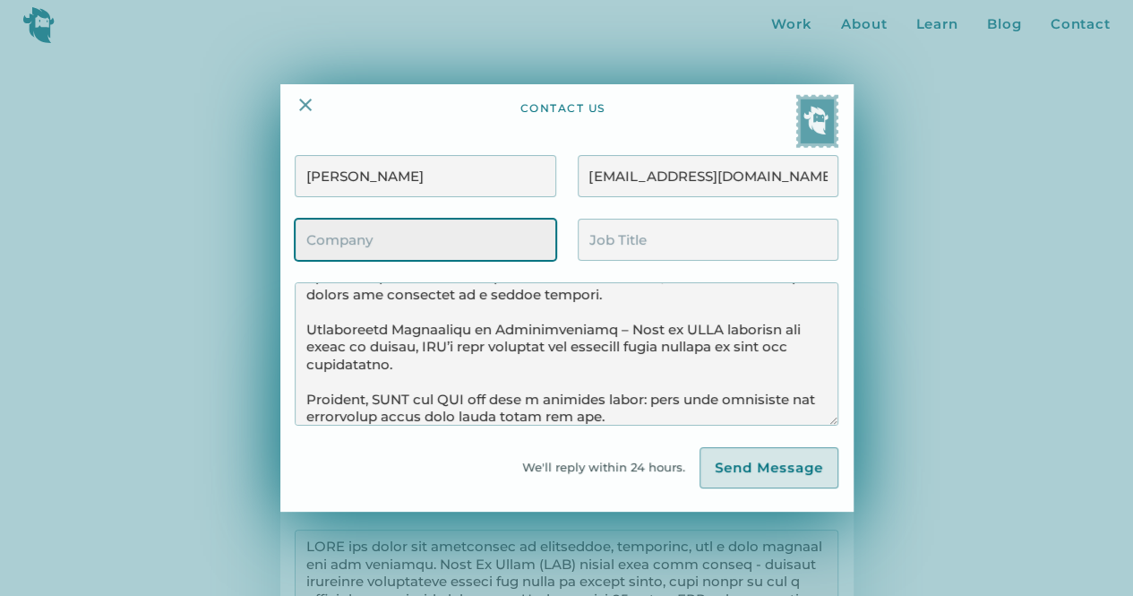
click at [488, 239] on input "Contact Form" at bounding box center [425, 240] width 261 height 42
type input "Wine to Water (wtw.org)"
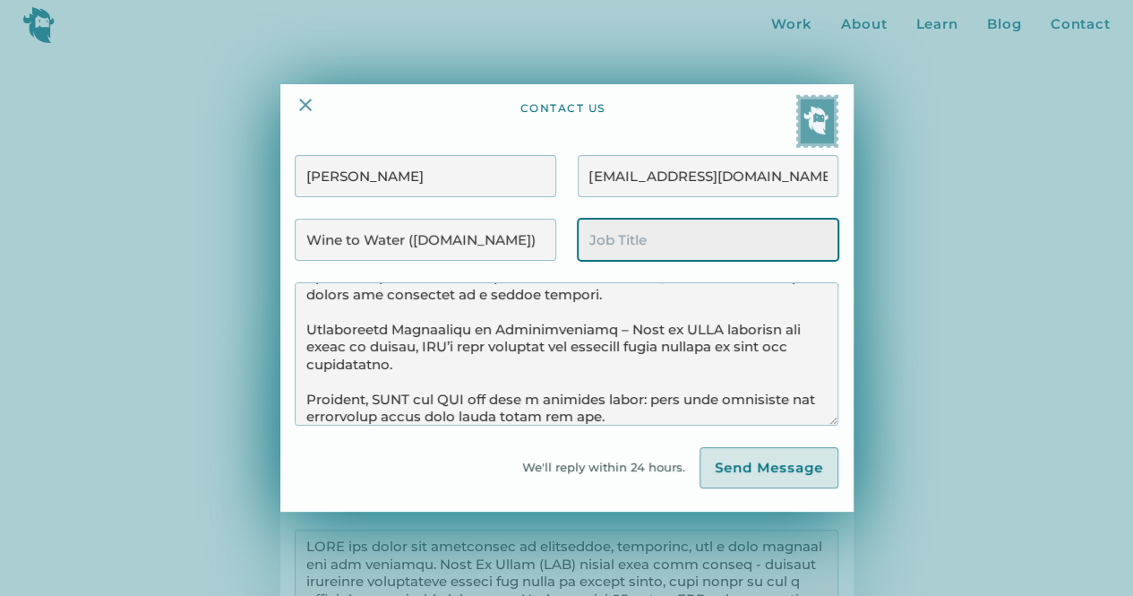
click at [683, 228] on input "Contact Form" at bounding box center [708, 240] width 261 height 42
type input "Key Partnerships Manager"
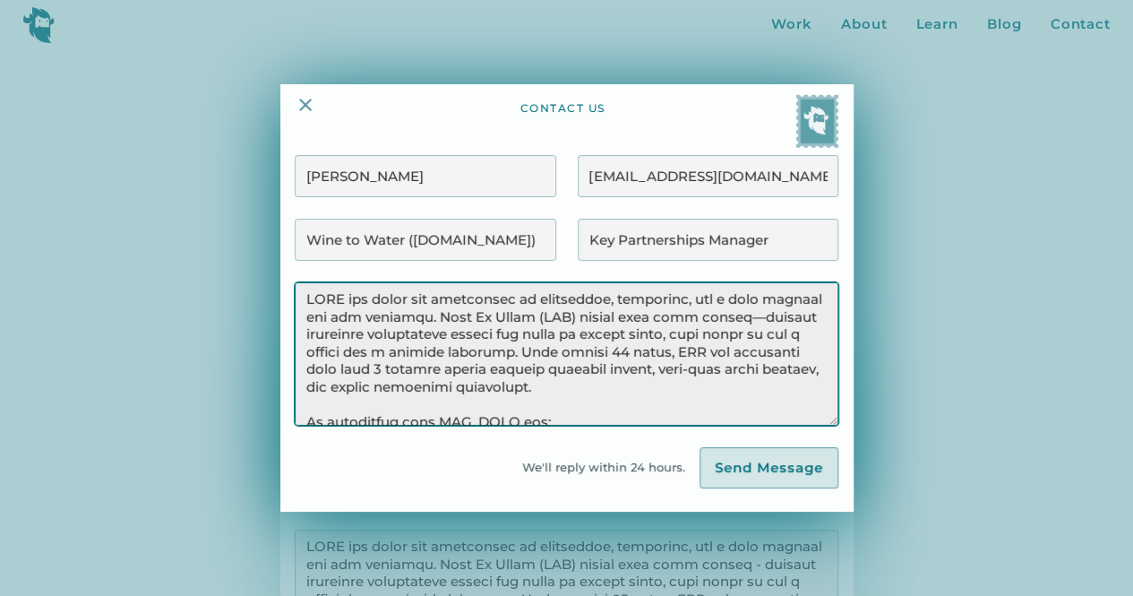
click at [759, 320] on textarea "Contact Form" at bounding box center [566, 353] width 543 height 143
type textarea "YETI has built its reputation on durability, adventure, and a deep respect for …"
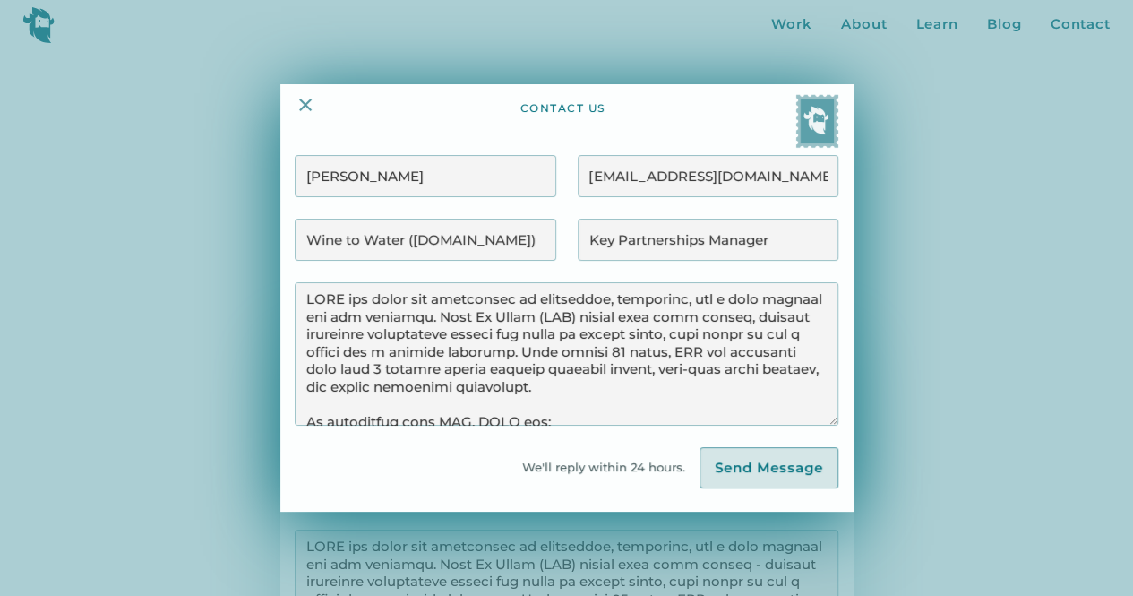
click at [770, 490] on div "contact us Karissa Holland kholland@winetowater.org Wine to Water (wtw.org) Key…" at bounding box center [566, 297] width 573 height 427
click at [761, 468] on input "Send Message" at bounding box center [769, 467] width 139 height 41
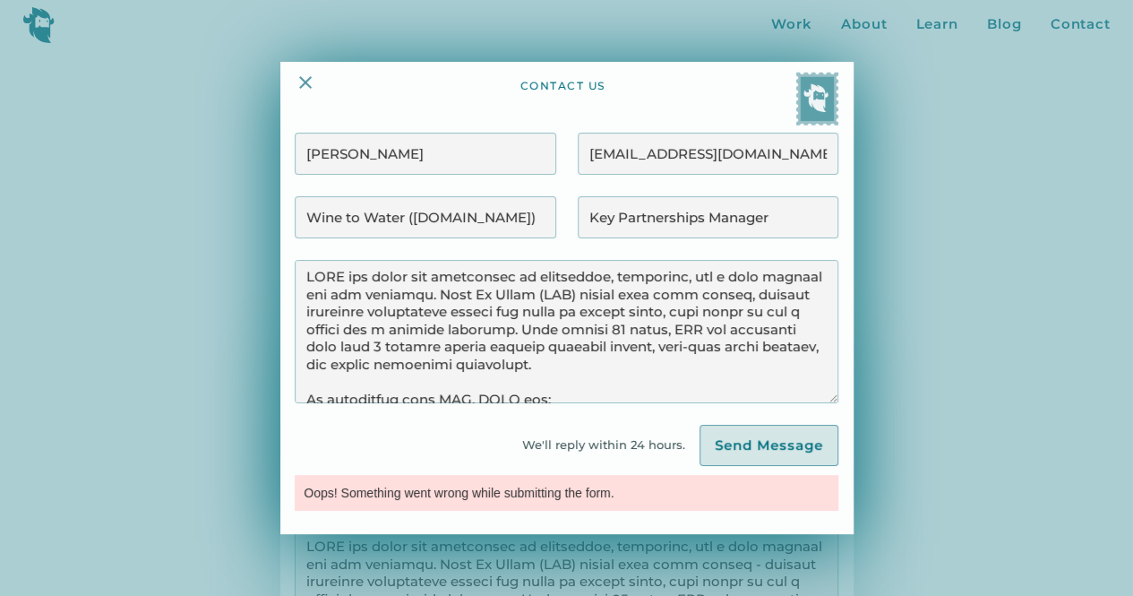
click at [312, 71] on div "contact us Karissa Holland kholland@winetowater.org Wine to Water (wtw.org) Key…" at bounding box center [566, 298] width 573 height 472
click at [311, 82] on img at bounding box center [305, 82] width 21 height 21
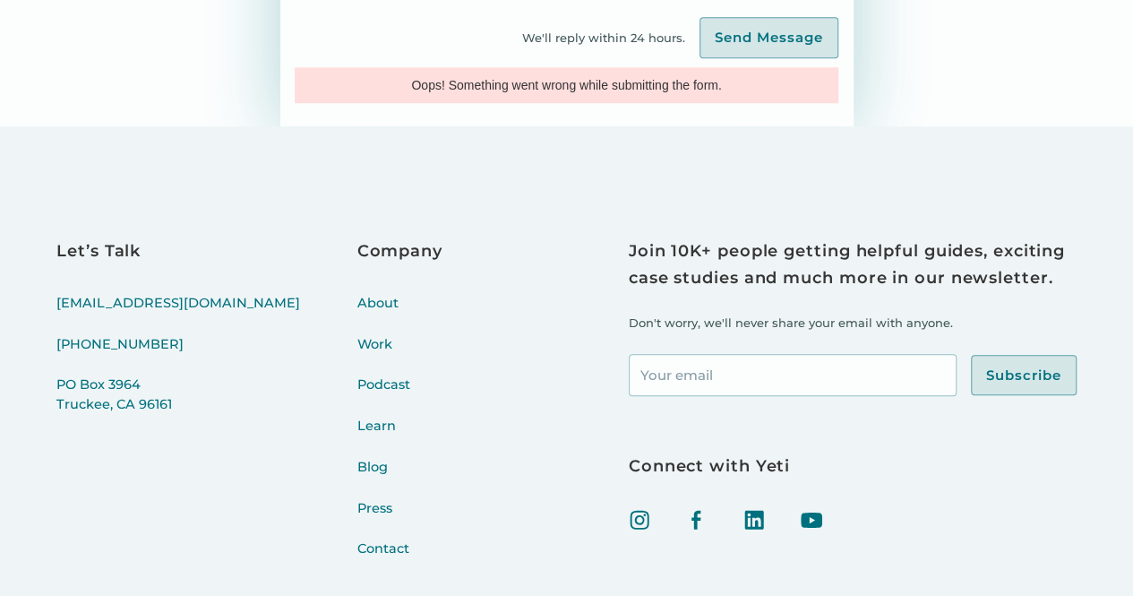
scroll to position [831, 0]
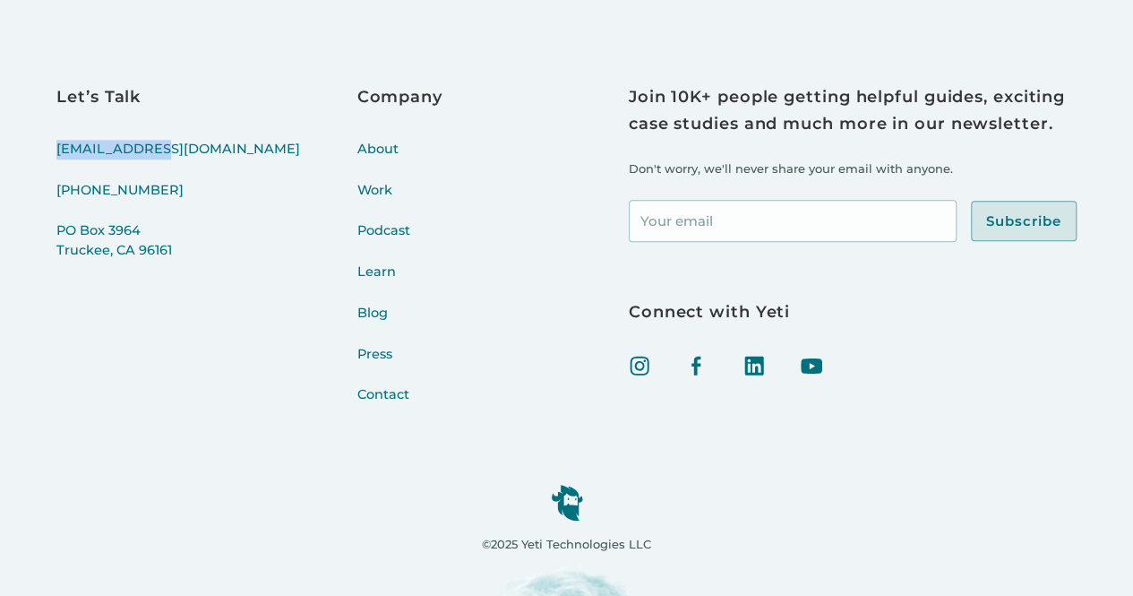
drag, startPoint x: 167, startPoint y: 135, endPoint x: 43, endPoint y: 140, distance: 123.7
click at [43, 140] on div "Let’s Talk hello@yeti.co (415) 766-4198 PO Box 3964 Truckee, CA 96161 Company A…" at bounding box center [566, 284] width 1133 height 624
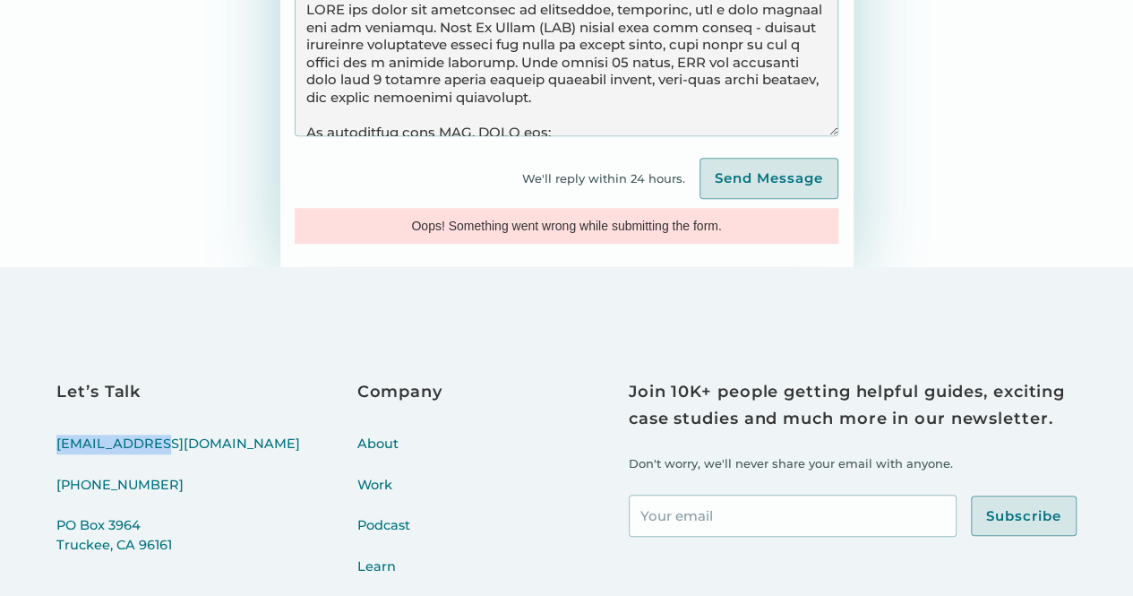
scroll to position [538, 0]
copy link "[EMAIL_ADDRESS][DOMAIN_NAME]"
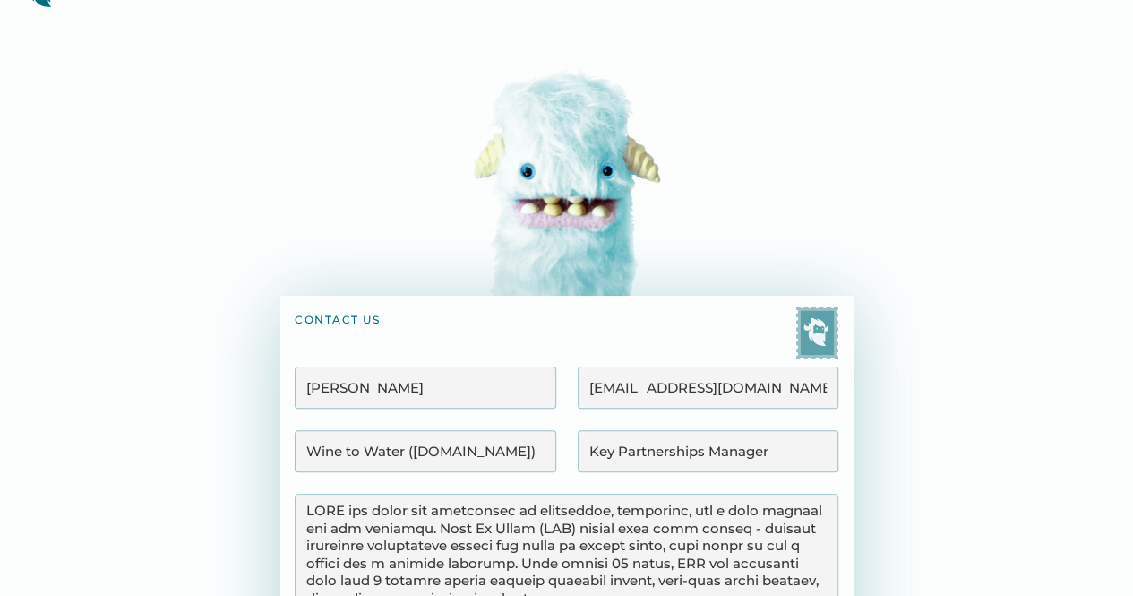
scroll to position [0, 0]
